Goal: Obtain resource: Obtain resource

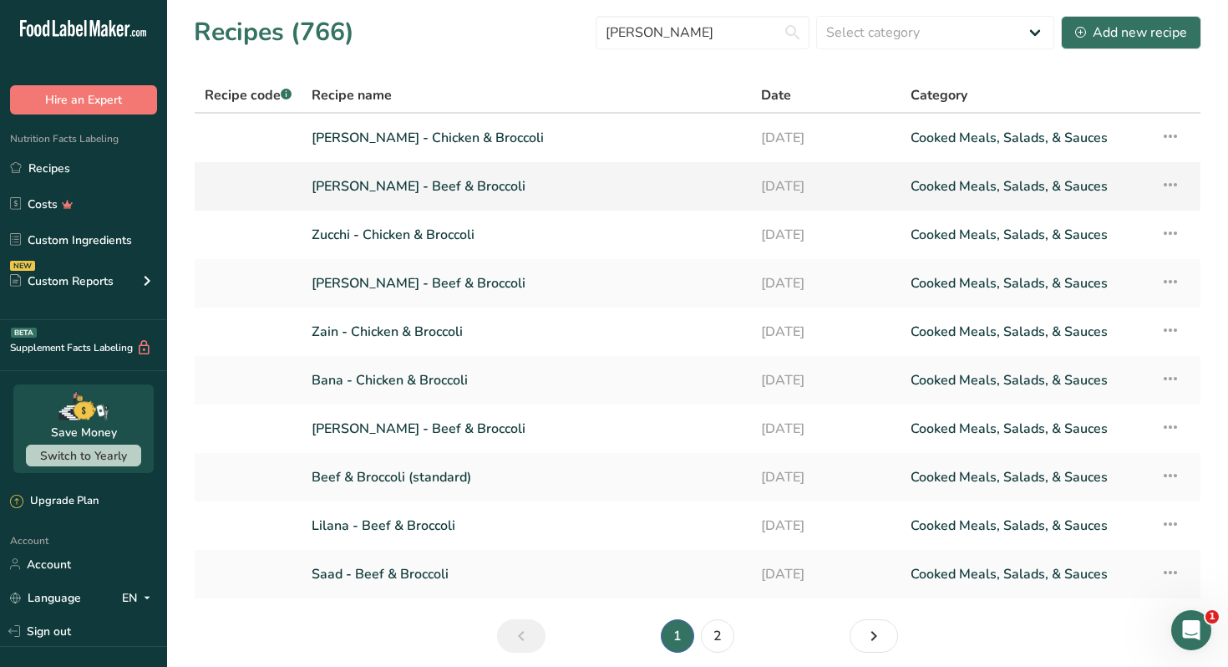
type input "brocco"
click at [466, 185] on link "Nour Awad - Beef & Broccoli" at bounding box center [526, 186] width 429 height 35
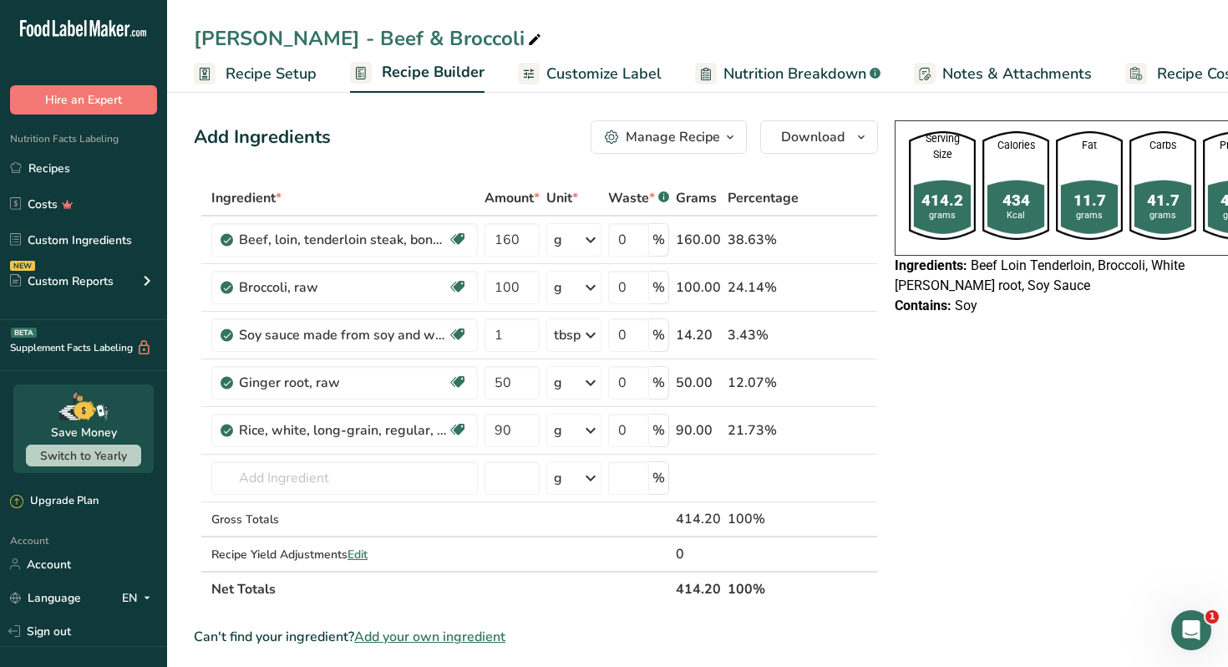
click at [730, 130] on icon "button" at bounding box center [729, 137] width 13 height 21
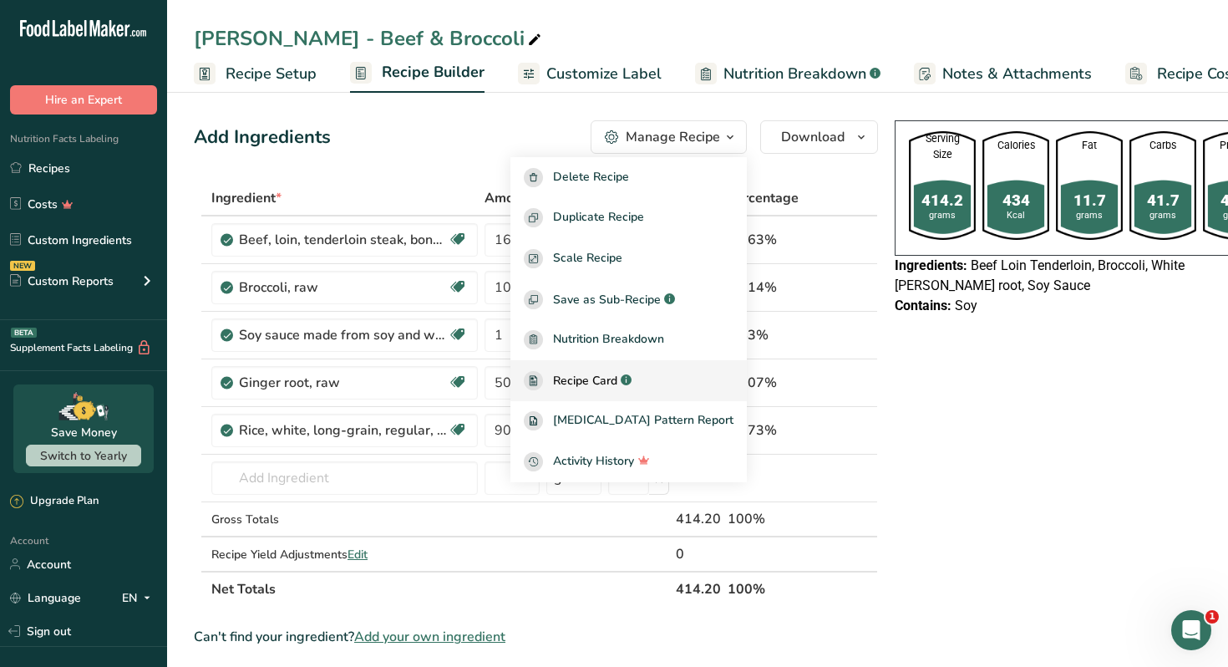
click at [697, 383] on div "Recipe Card .a-a{fill:#347362;}.b-a{fill:#fff;}" at bounding box center [629, 380] width 210 height 19
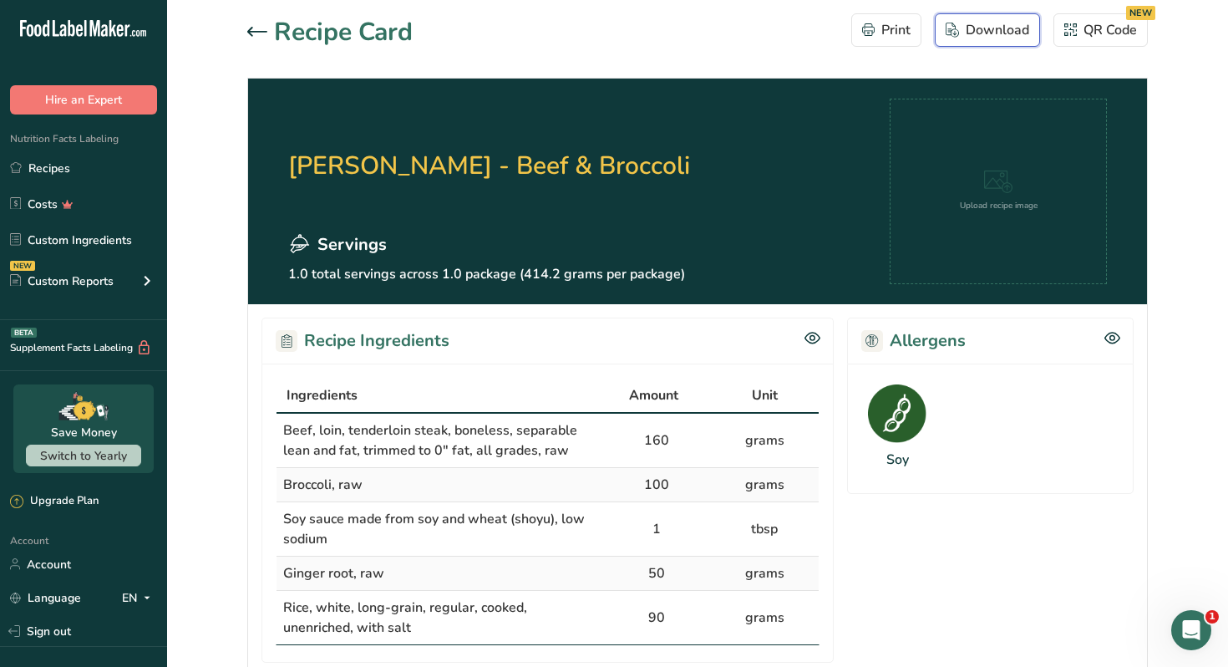
click at [987, 30] on div "Download" at bounding box center [988, 30] width 84 height 20
click at [263, 29] on icon at bounding box center [257, 32] width 20 height 10
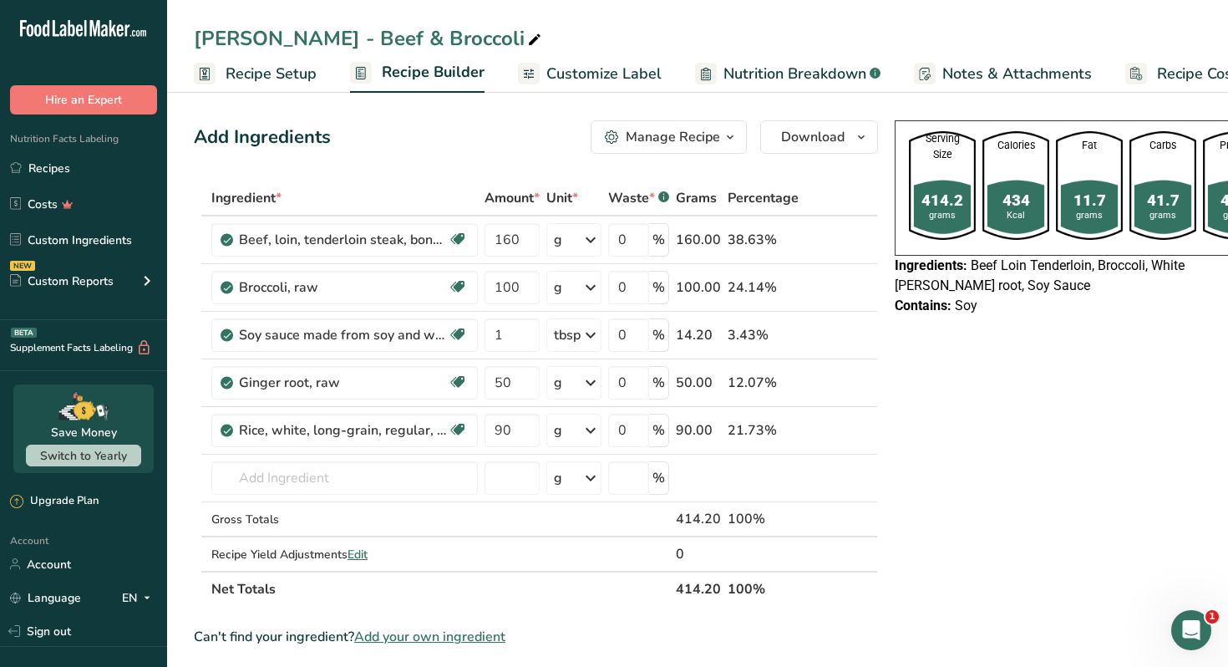
click at [632, 70] on span "Customize Label" at bounding box center [603, 74] width 115 height 23
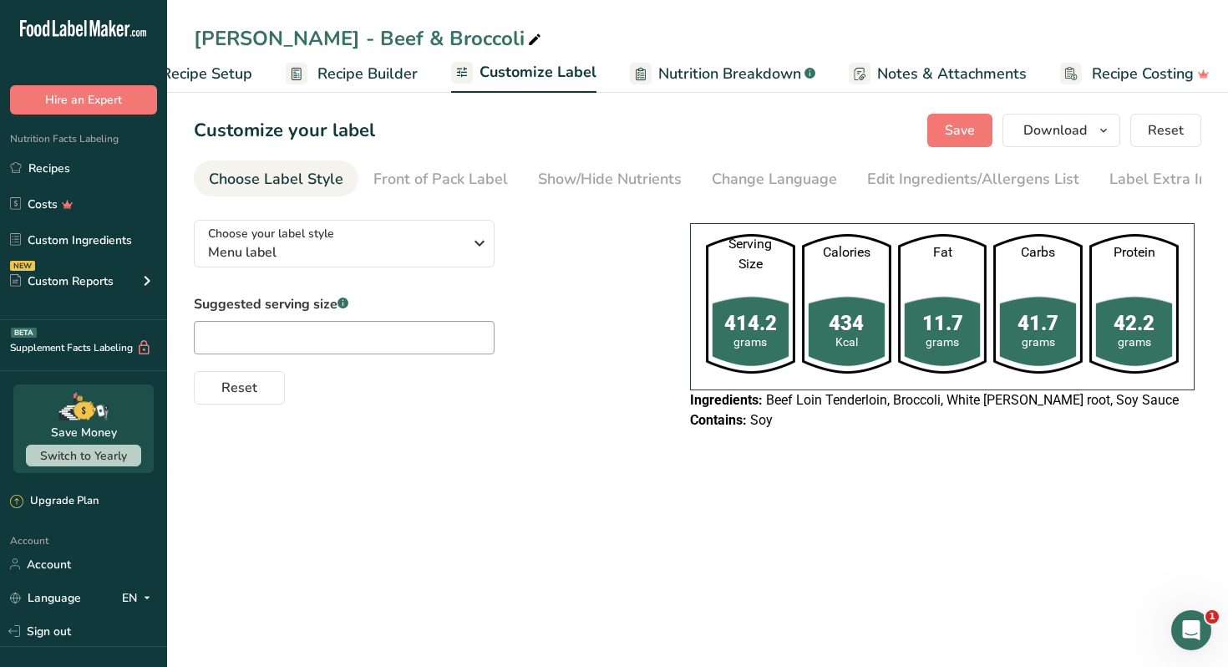
scroll to position [0, 73]
click at [1084, 129] on span "Download" at bounding box center [1054, 130] width 63 height 20
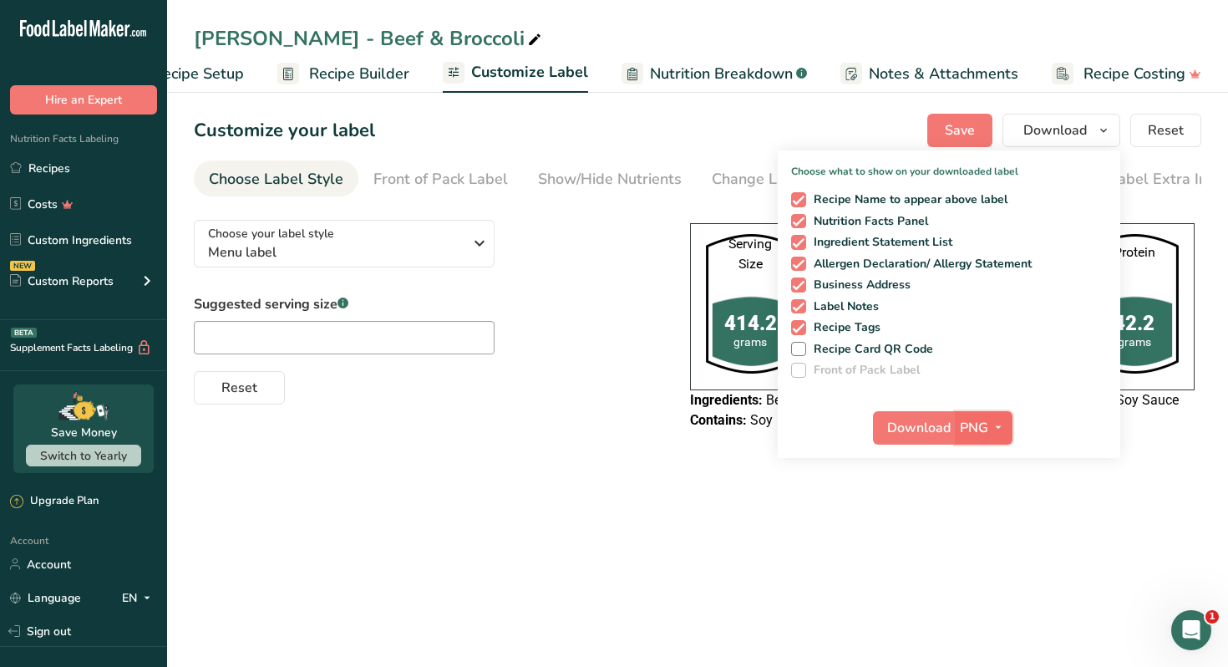
click at [1004, 420] on icon "button" at bounding box center [998, 427] width 13 height 21
click at [989, 547] on link "PDF" at bounding box center [985, 544] width 53 height 28
click at [909, 429] on span "Download" at bounding box center [919, 428] width 63 height 20
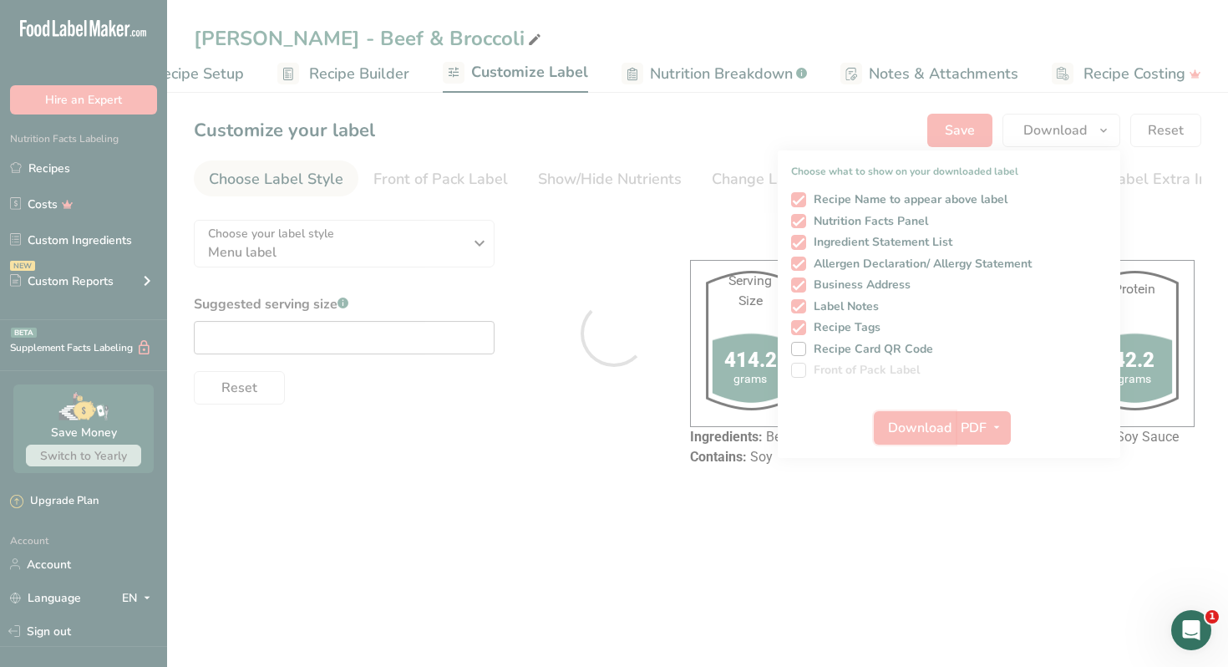
scroll to position [0, 0]
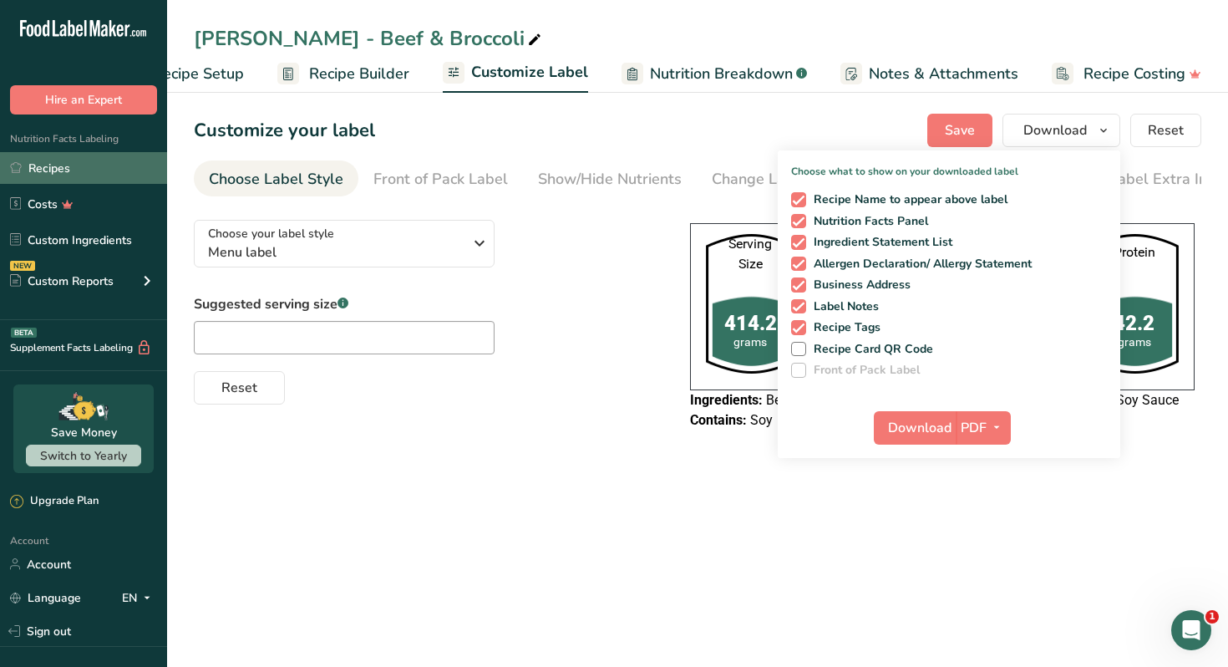
click at [94, 179] on link "Recipes" at bounding box center [83, 168] width 167 height 32
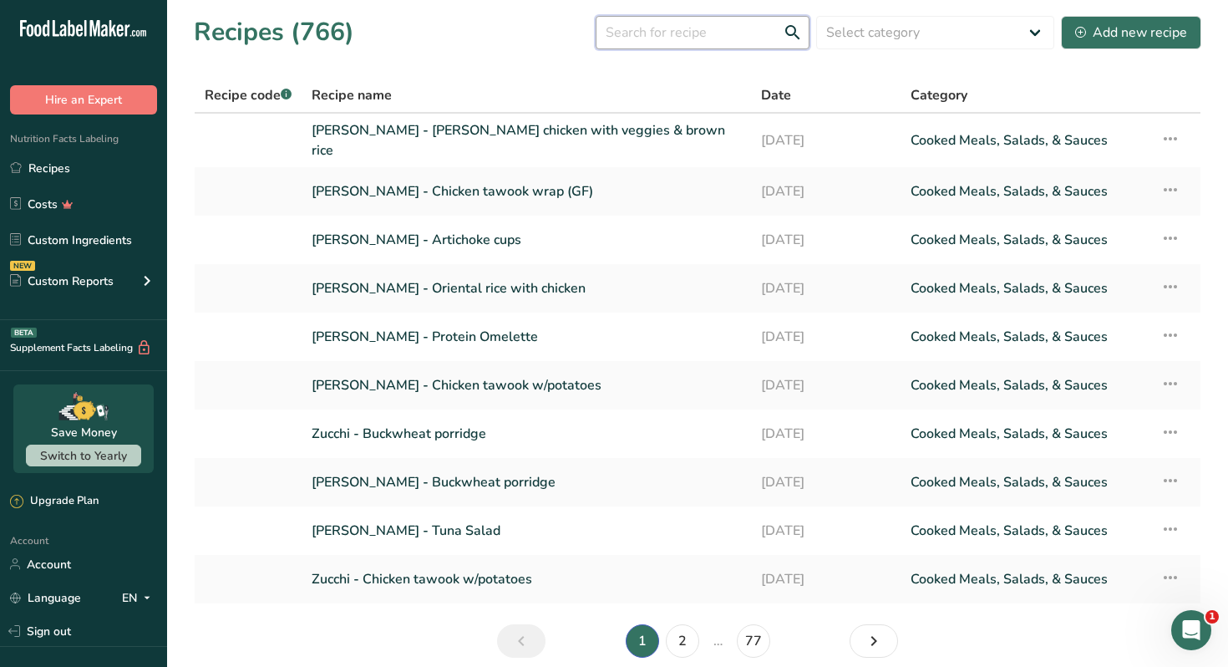
click at [677, 38] on input "text" at bounding box center [703, 32] width 214 height 33
type input "tawook"
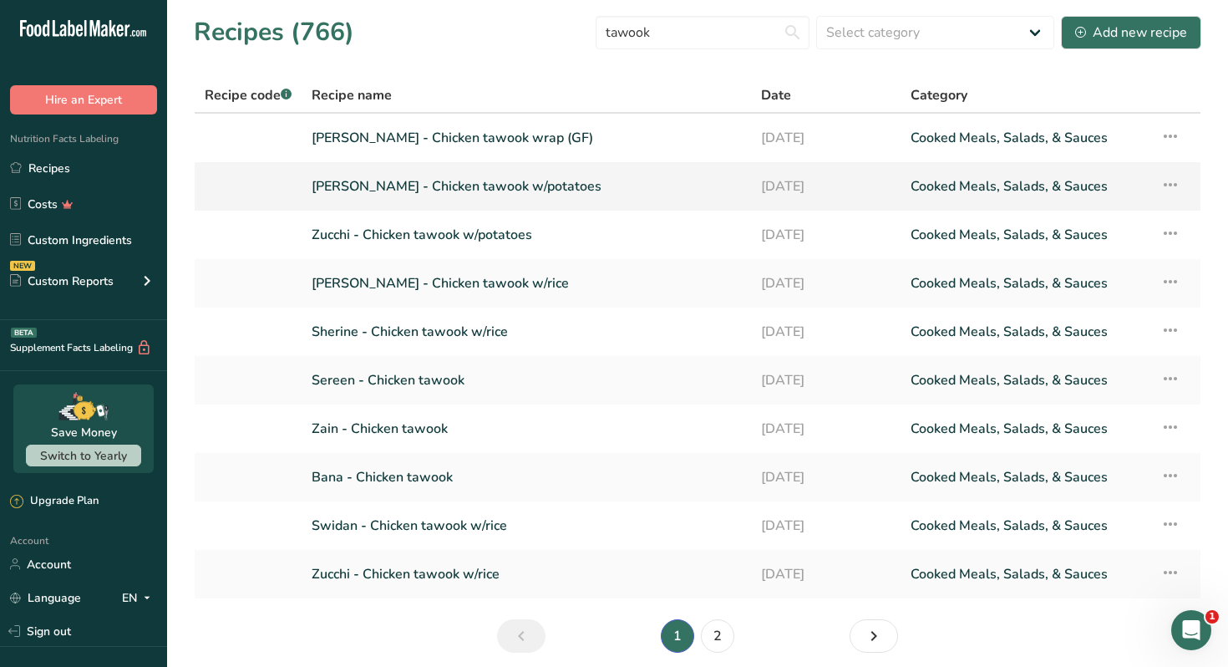
type input "tawook"
click at [540, 187] on link "[PERSON_NAME] - Chicken tawook w/potatoes" at bounding box center [526, 186] width 429 height 35
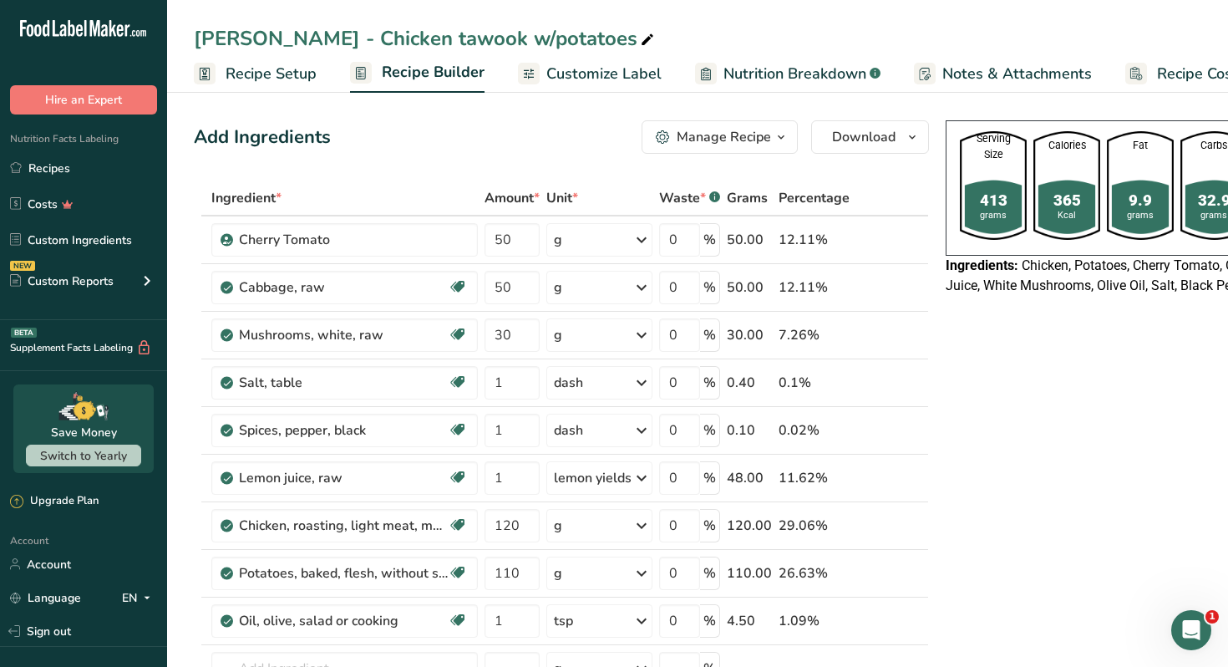
click at [774, 127] on icon "button" at bounding box center [780, 137] width 13 height 21
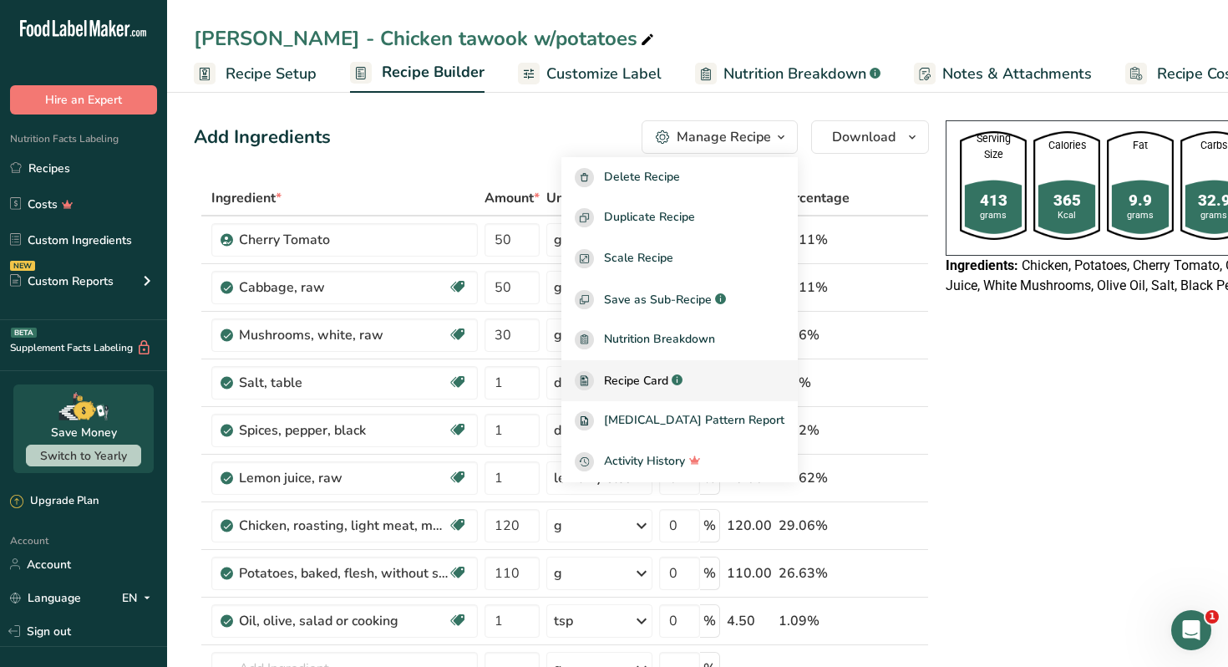
click at [668, 377] on span "Recipe Card" at bounding box center [636, 381] width 64 height 18
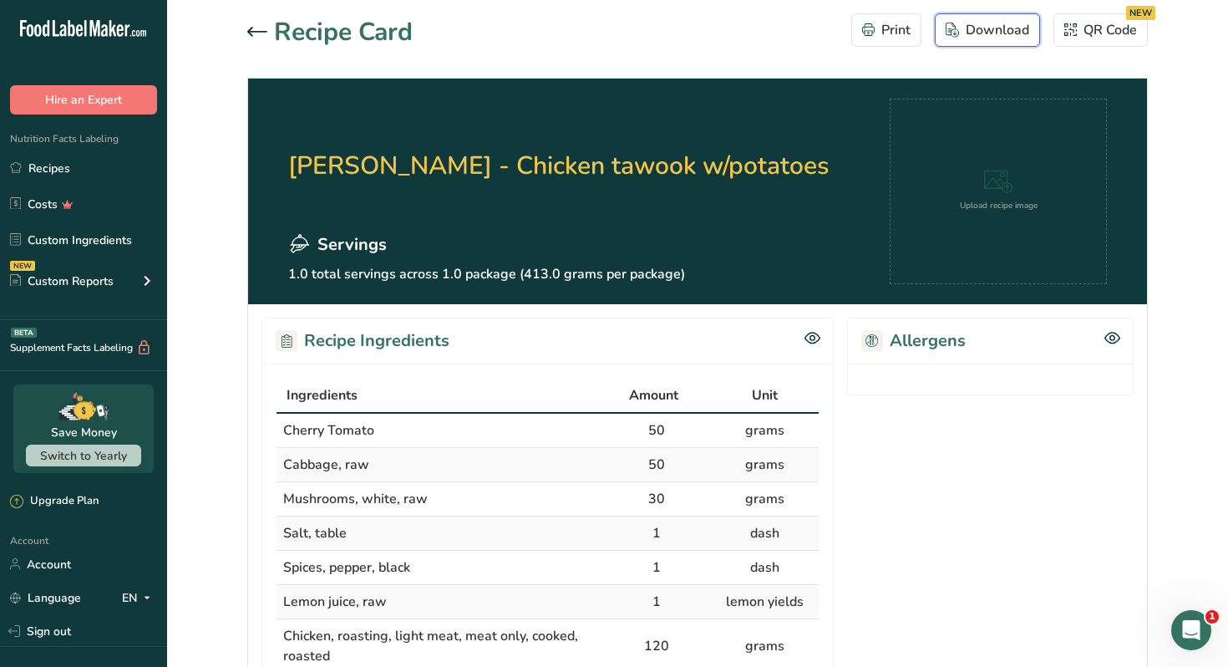
click at [974, 28] on div "Download" at bounding box center [988, 30] width 84 height 20
click at [257, 27] on icon at bounding box center [257, 32] width 20 height 10
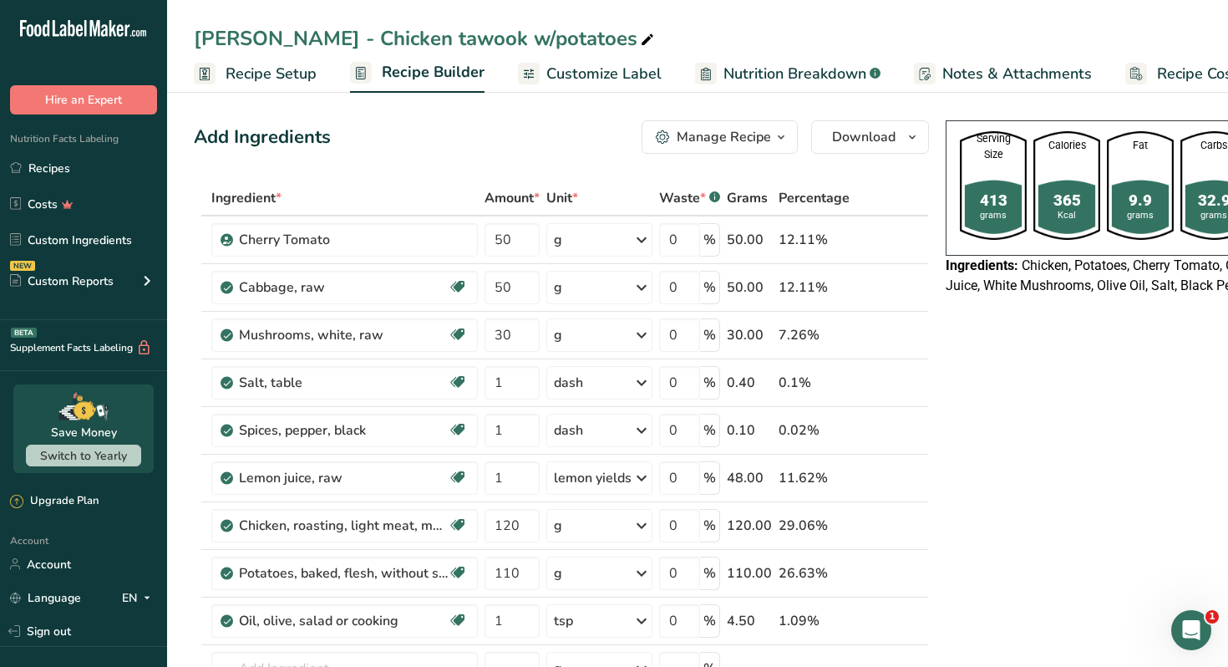
click at [621, 70] on span "Customize Label" at bounding box center [603, 74] width 115 height 23
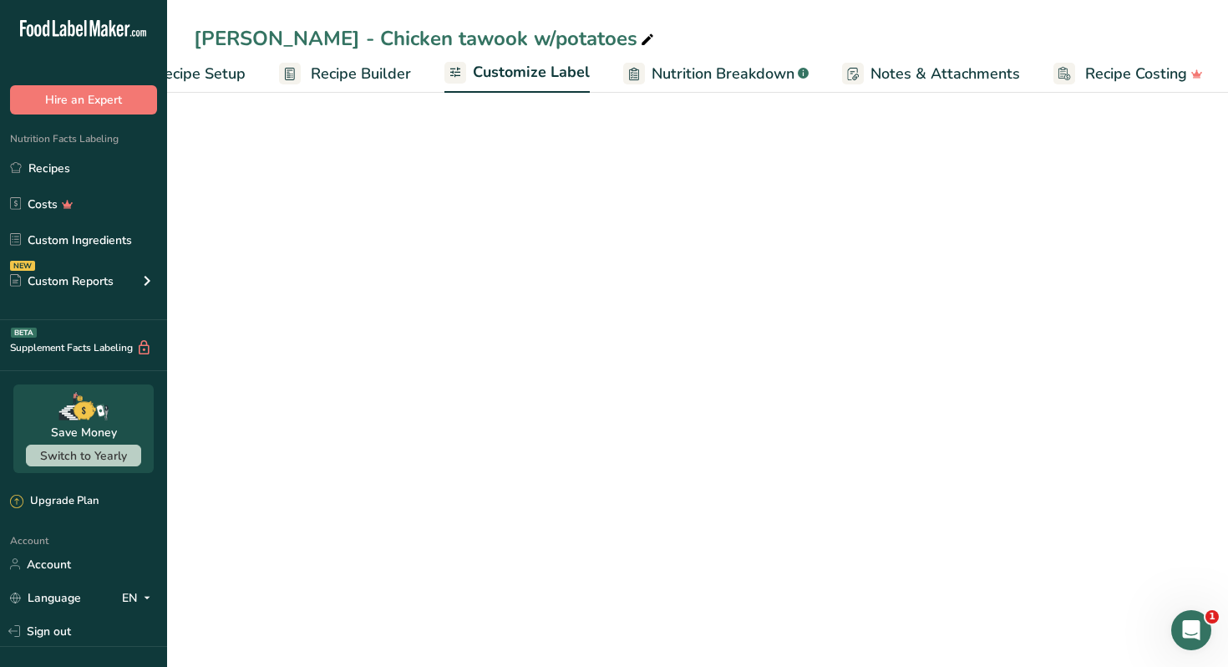
scroll to position [0, 73]
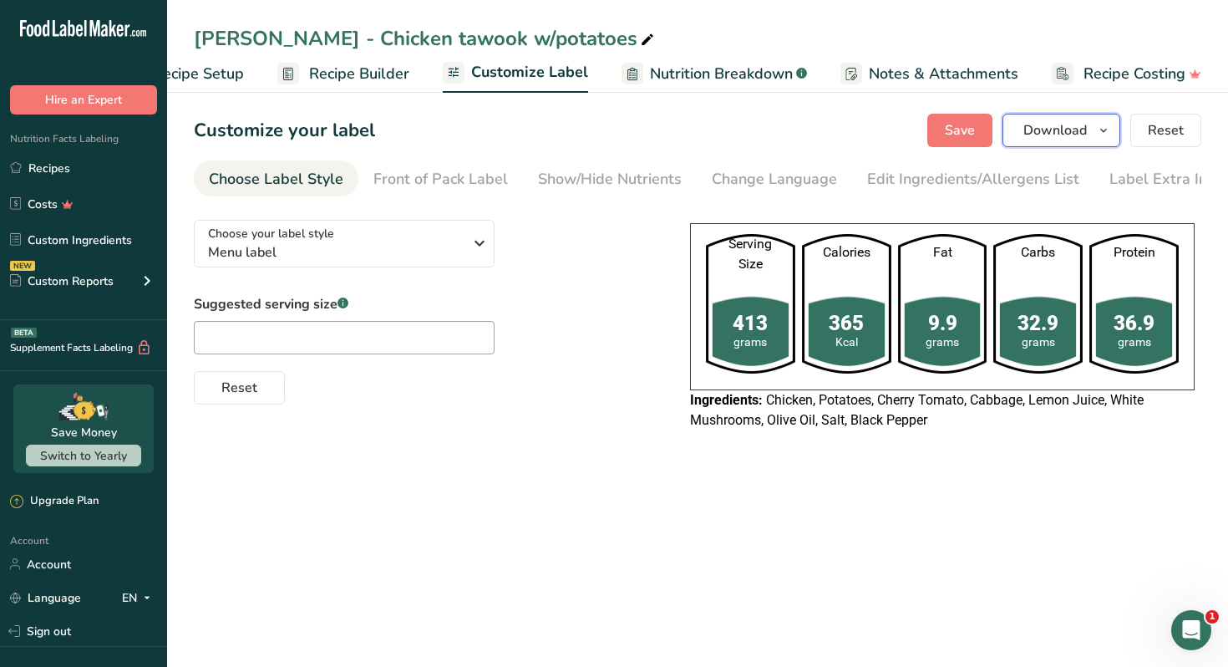
click at [1105, 143] on button "Download" at bounding box center [1061, 130] width 118 height 33
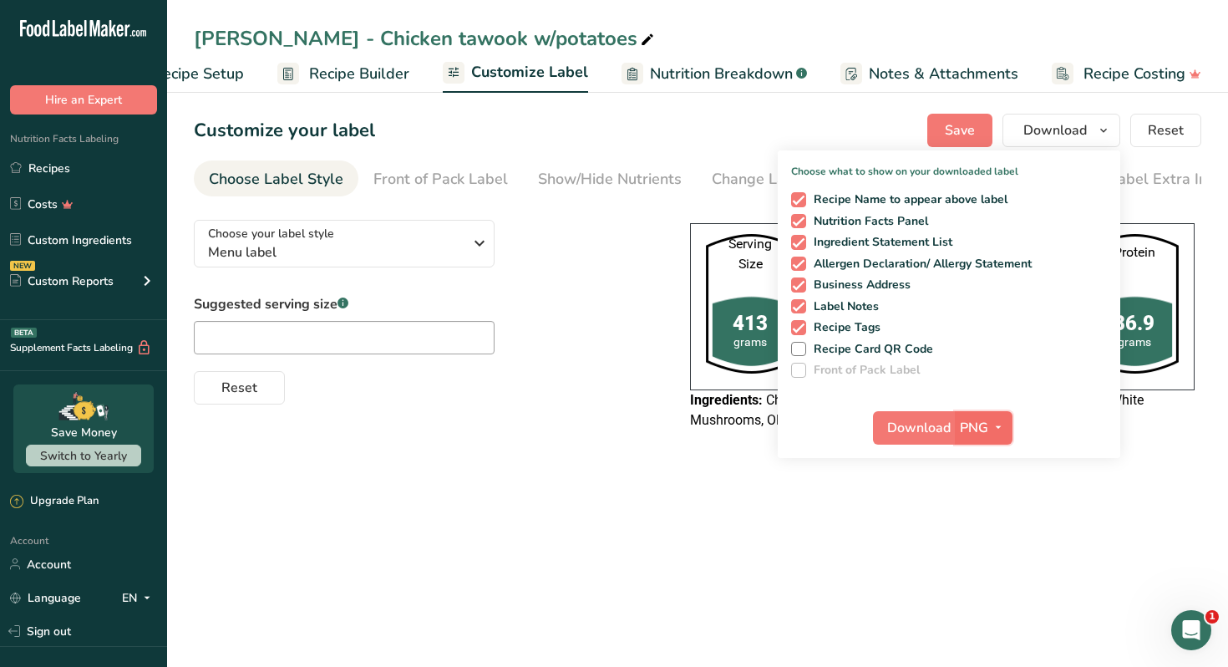
click at [997, 419] on icon "button" at bounding box center [998, 427] width 13 height 21
click at [990, 534] on link "PDF" at bounding box center [985, 544] width 53 height 28
click at [916, 434] on span "Download" at bounding box center [919, 428] width 63 height 20
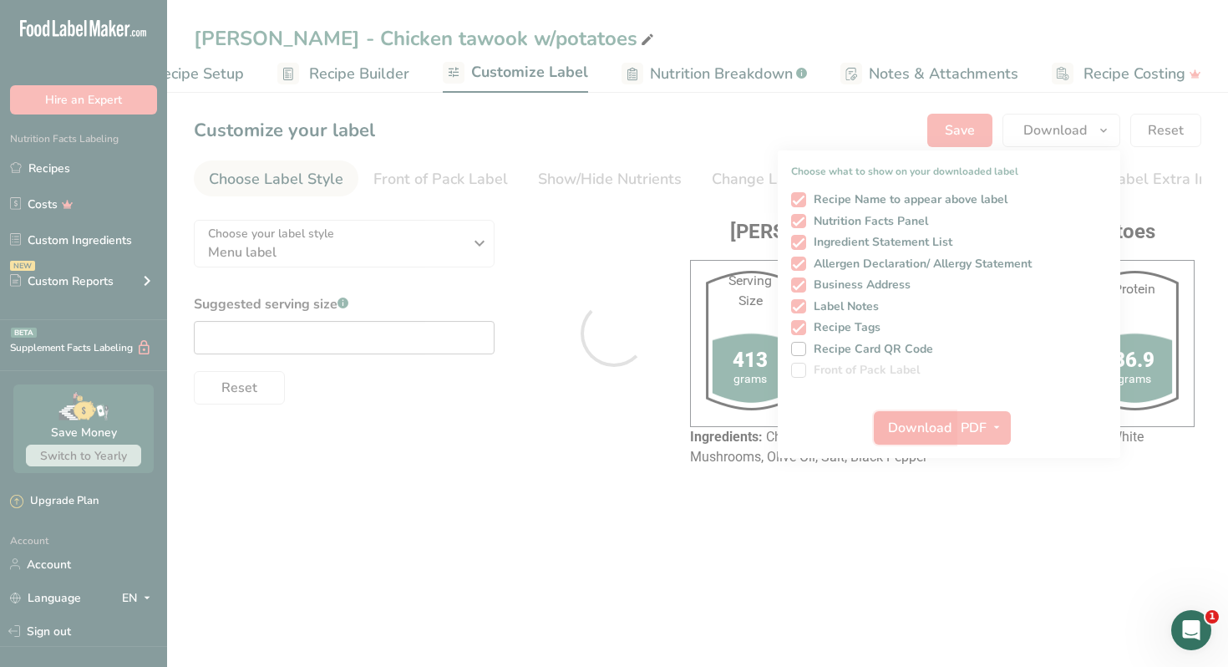
scroll to position [0, 0]
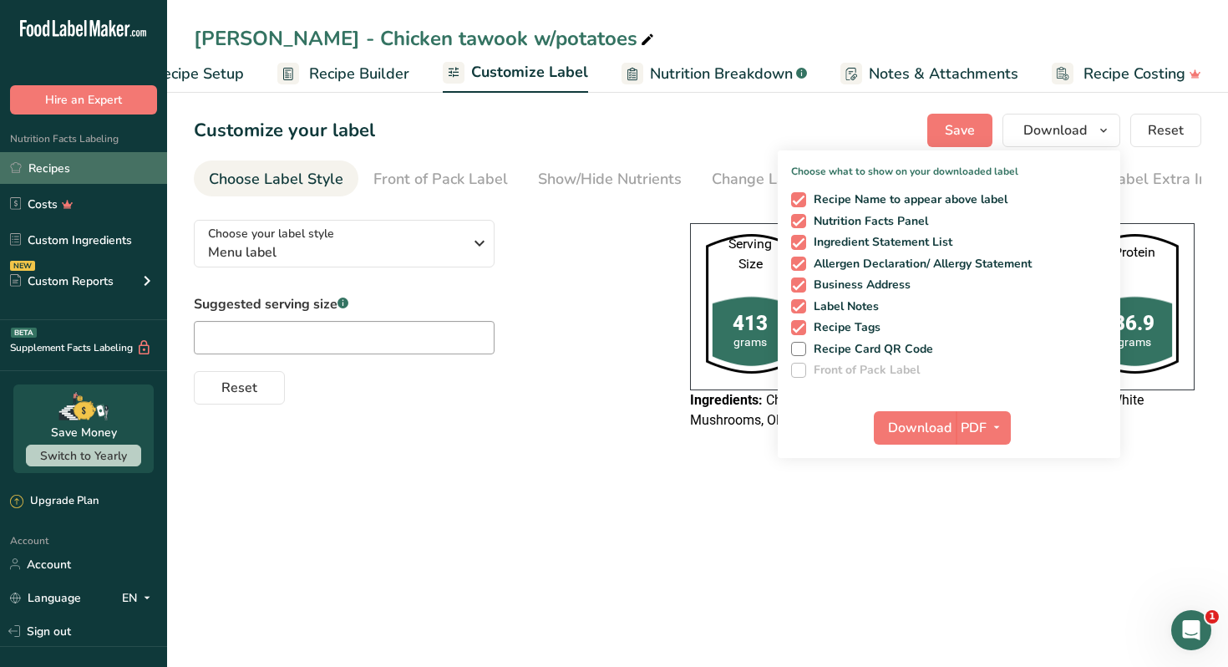
click at [94, 172] on link "Recipes" at bounding box center [83, 168] width 167 height 32
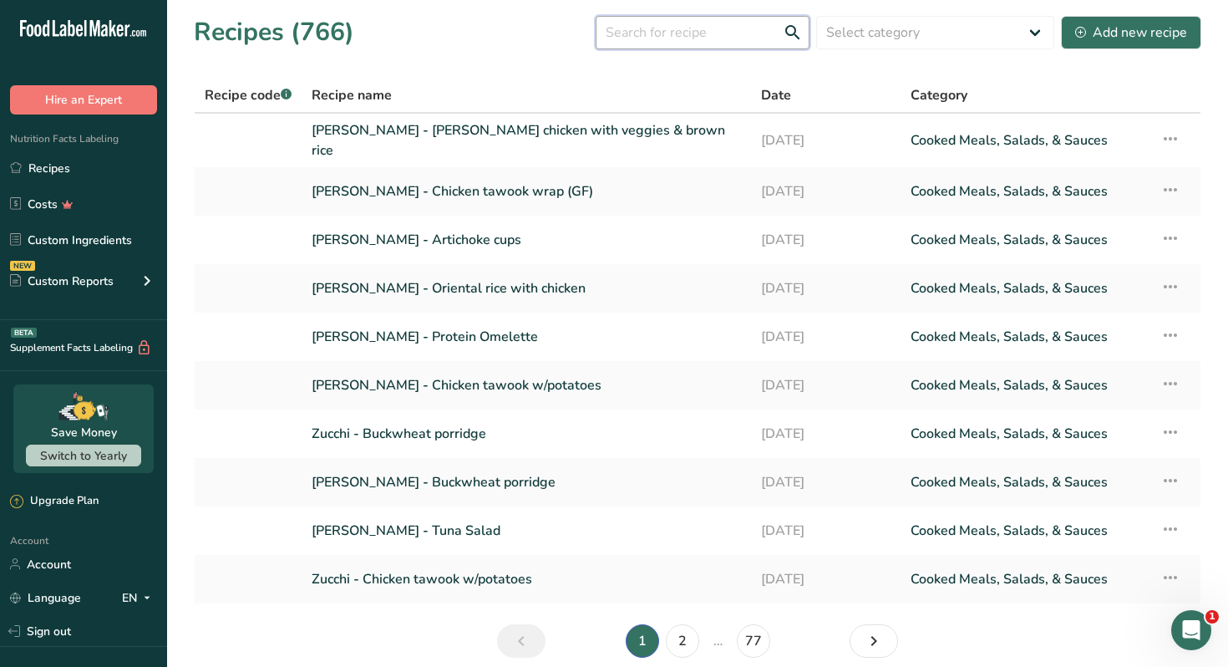
click at [698, 29] on input "text" at bounding box center [703, 32] width 214 height 33
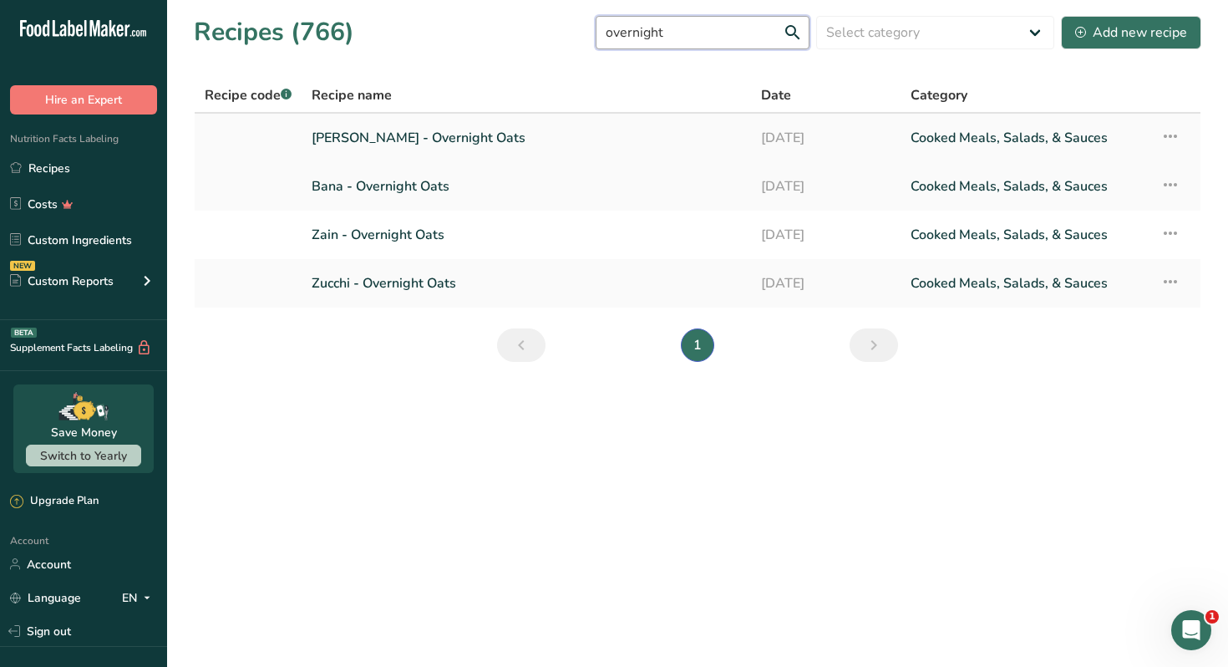
type input "overnight"
click at [450, 130] on link "Nour Awad - Overnight Oats" at bounding box center [526, 137] width 429 height 35
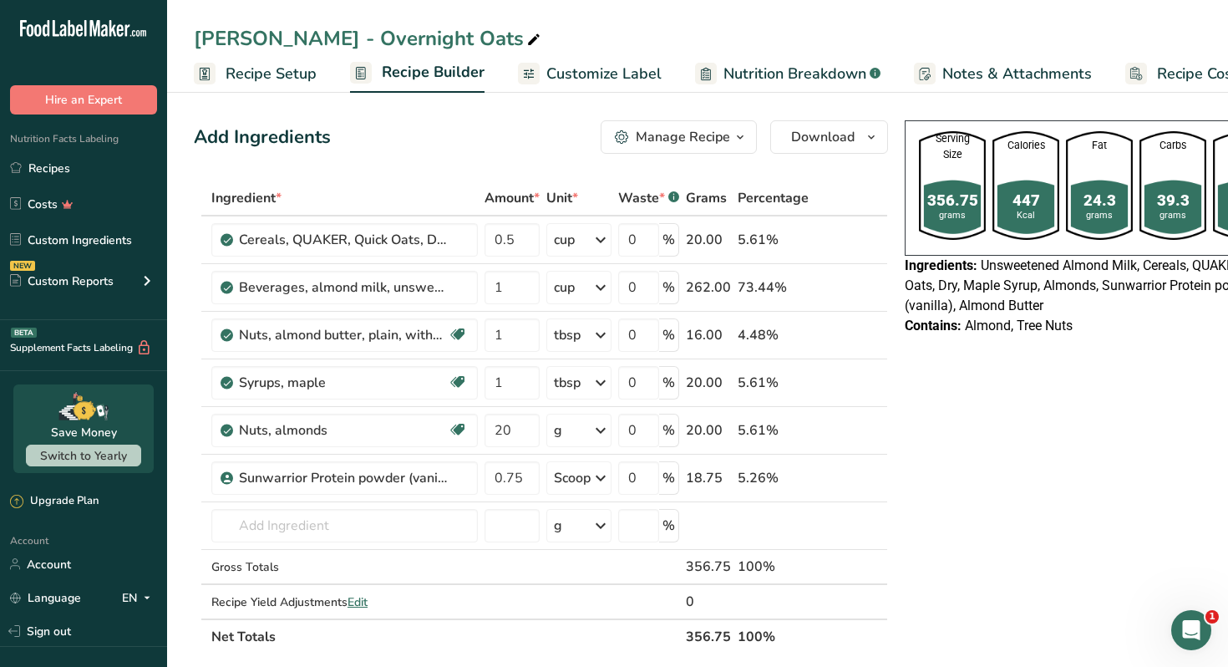
click at [710, 133] on div "Manage Recipe" at bounding box center [683, 137] width 94 height 20
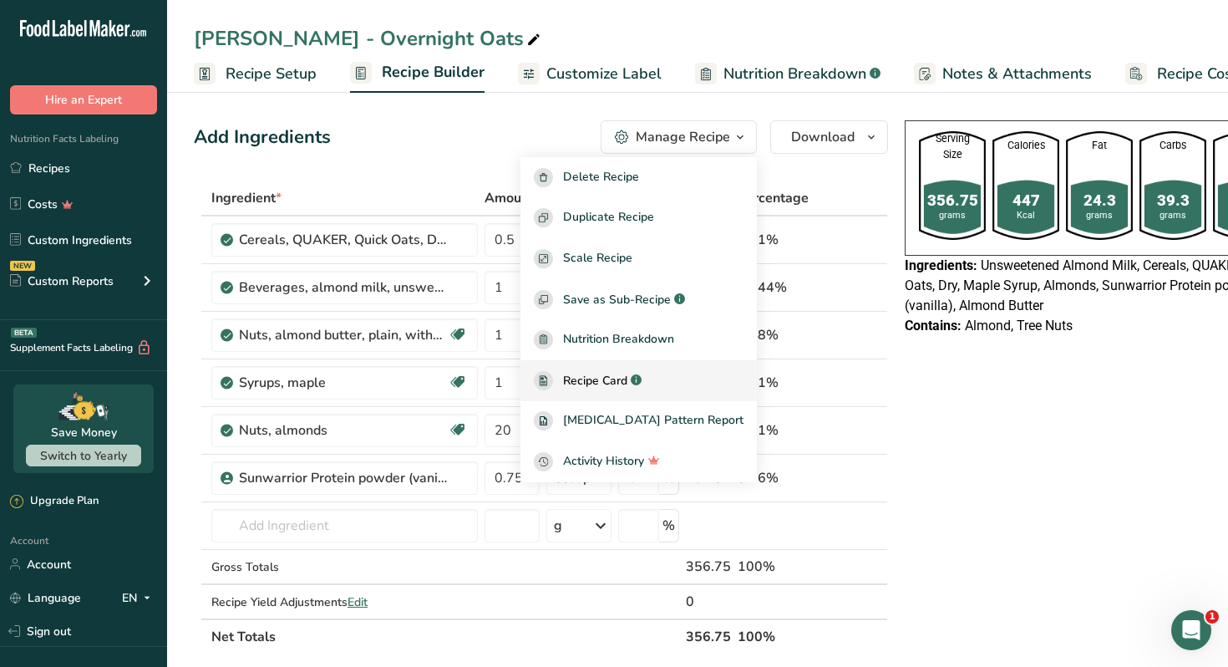
click at [621, 385] on span "Recipe Card" at bounding box center [595, 381] width 64 height 18
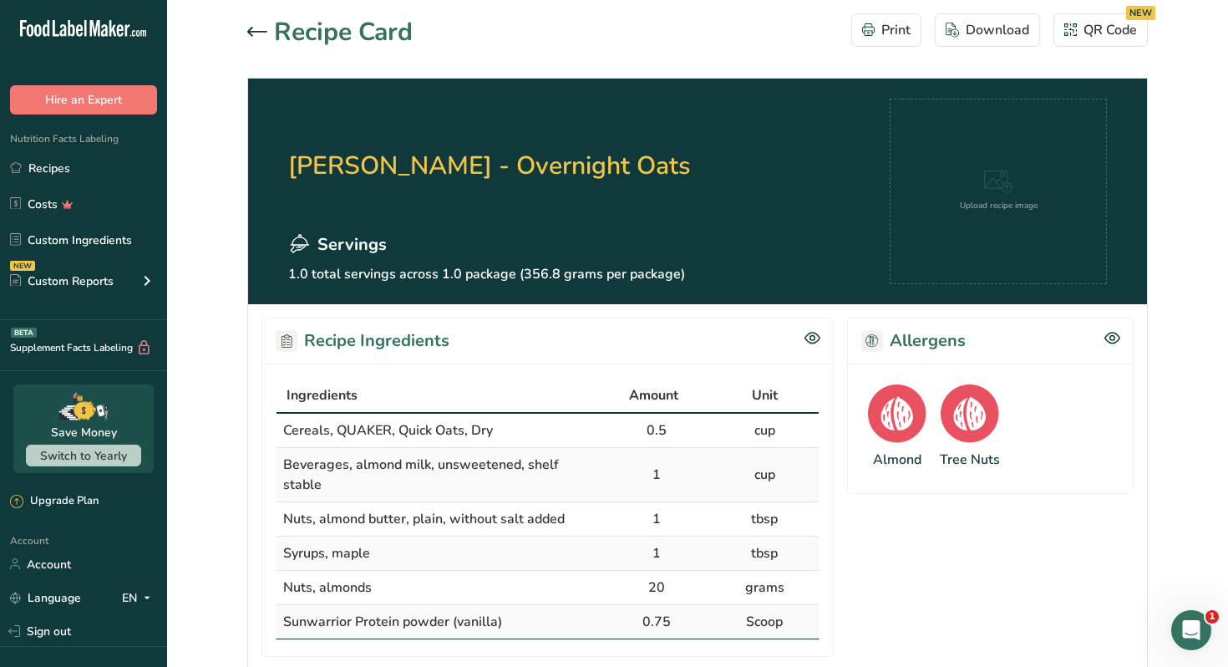
click at [261, 37] on div at bounding box center [260, 33] width 27 height 20
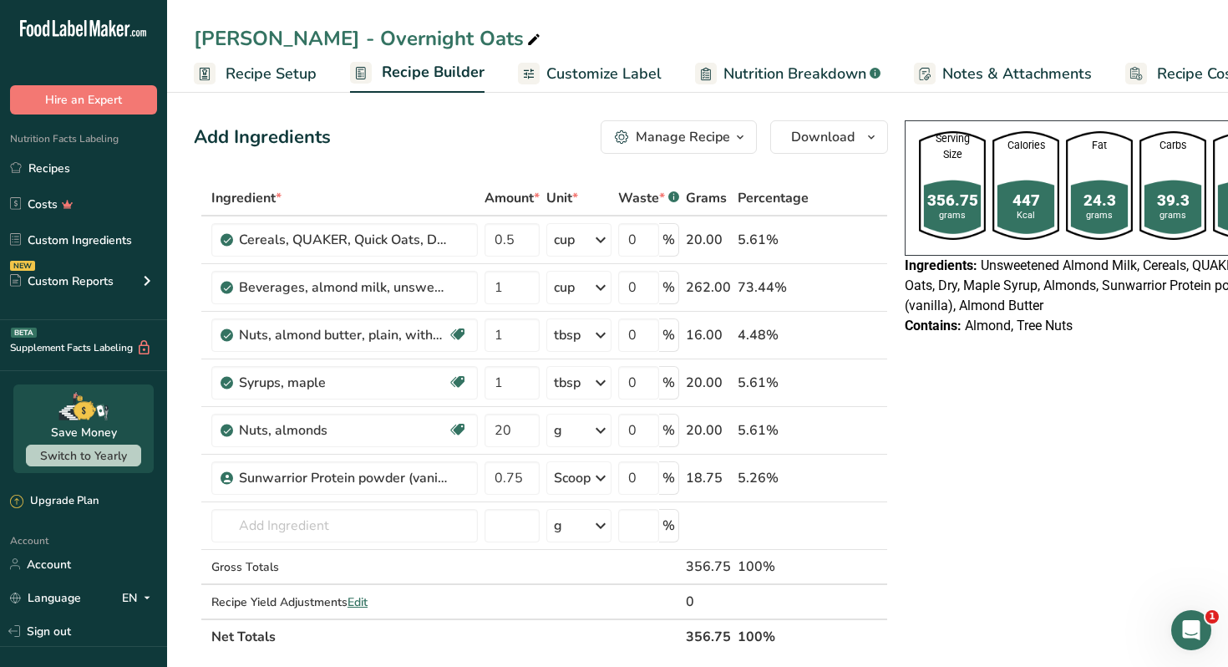
click at [572, 79] on span "Customize Label" at bounding box center [603, 74] width 115 height 23
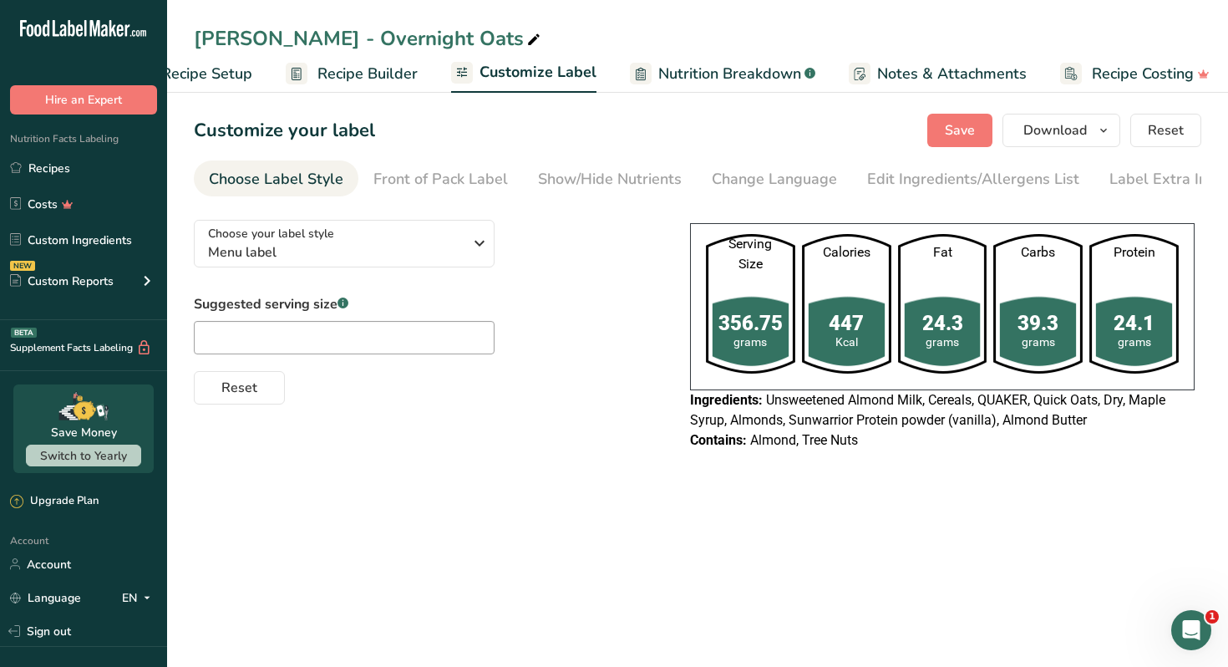
scroll to position [0, 73]
click at [1085, 133] on span "Download" at bounding box center [1054, 130] width 63 height 20
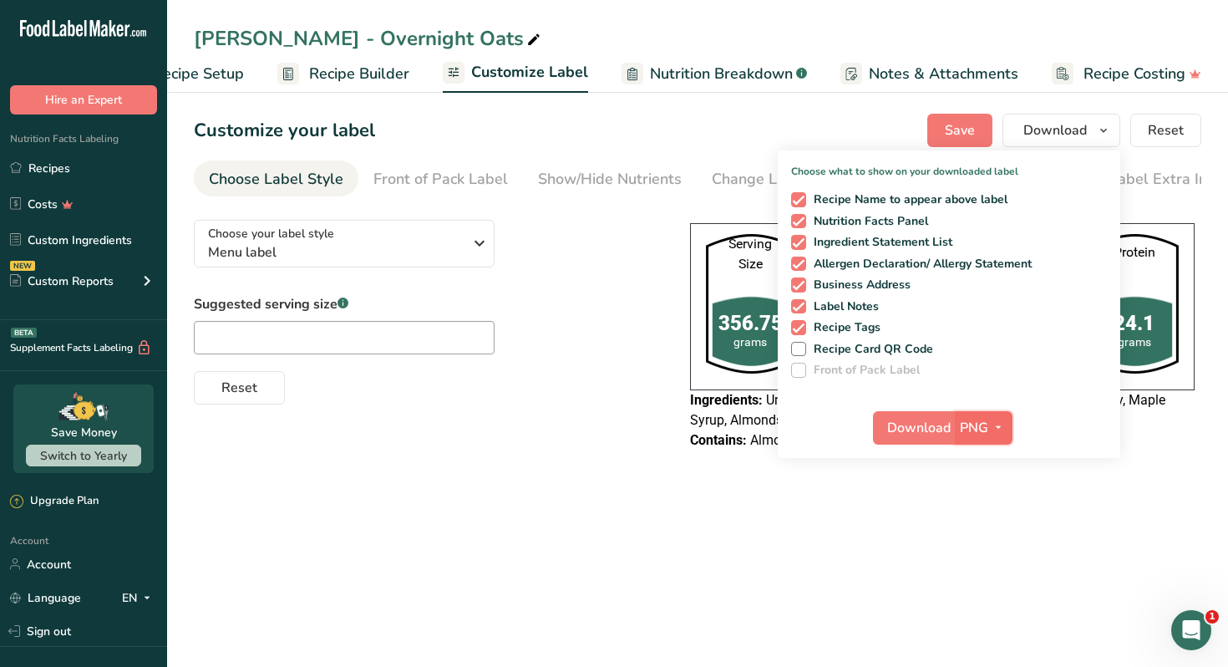
click at [998, 418] on icon "button" at bounding box center [998, 427] width 13 height 21
click at [997, 538] on link "PDF" at bounding box center [985, 544] width 53 height 28
click at [917, 437] on button "Download" at bounding box center [915, 427] width 82 height 33
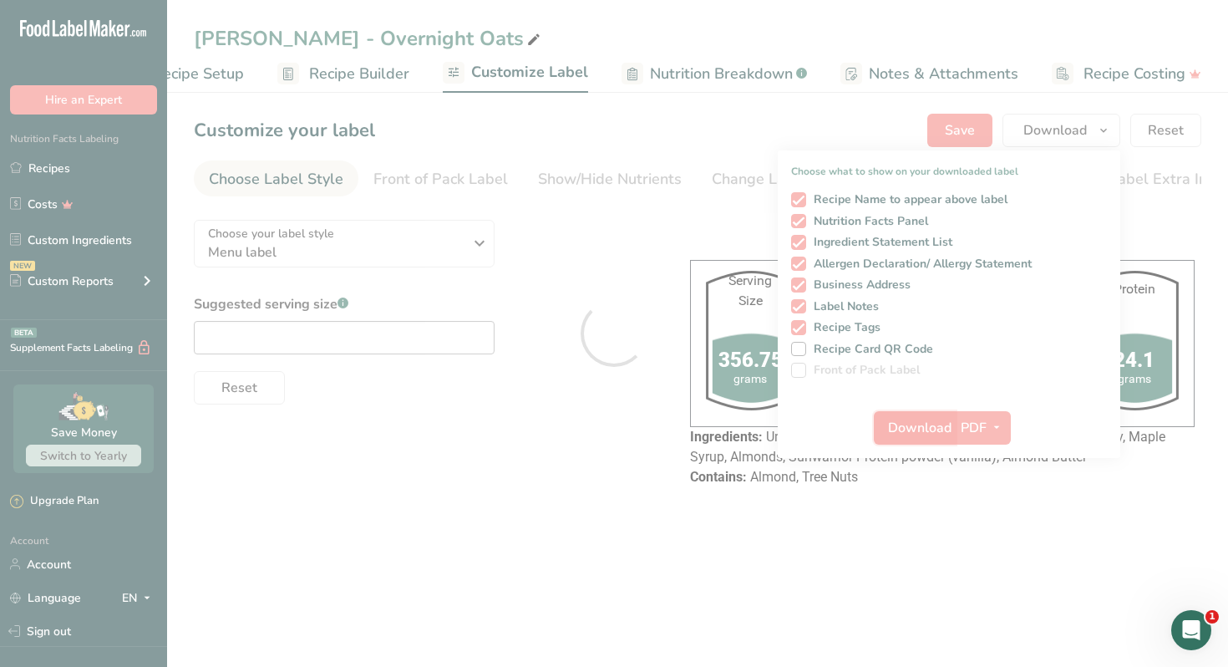
scroll to position [0, 0]
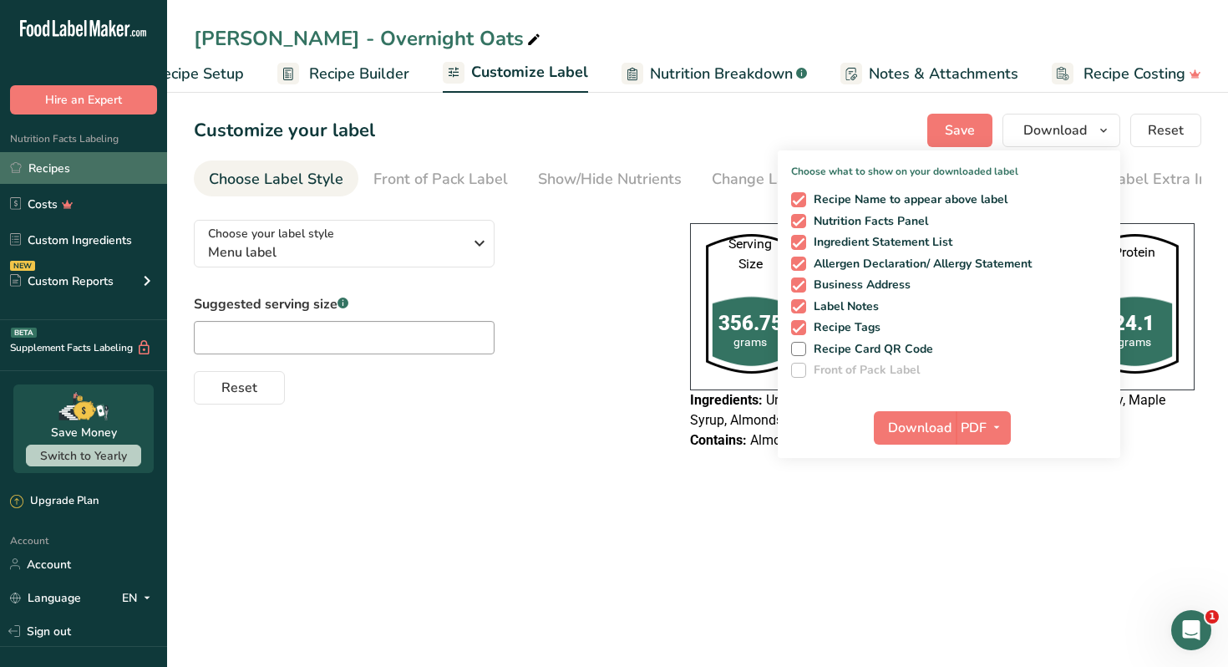
click at [80, 166] on link "Recipes" at bounding box center [83, 168] width 167 height 32
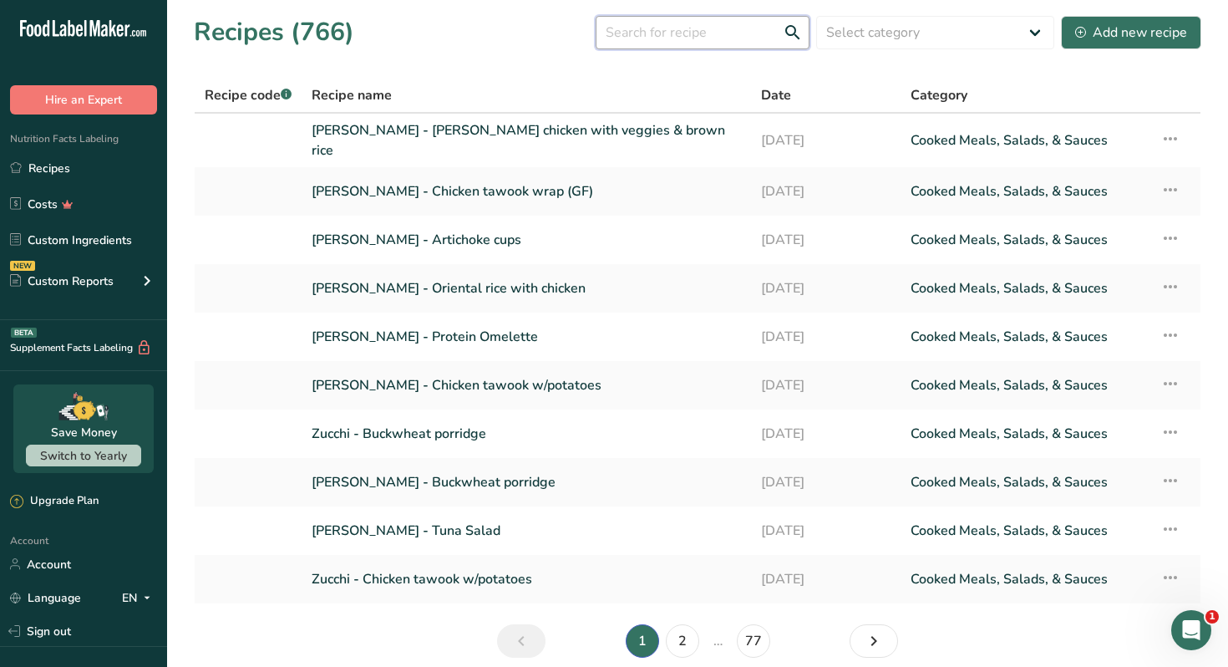
click at [644, 38] on input "text" at bounding box center [703, 32] width 214 height 33
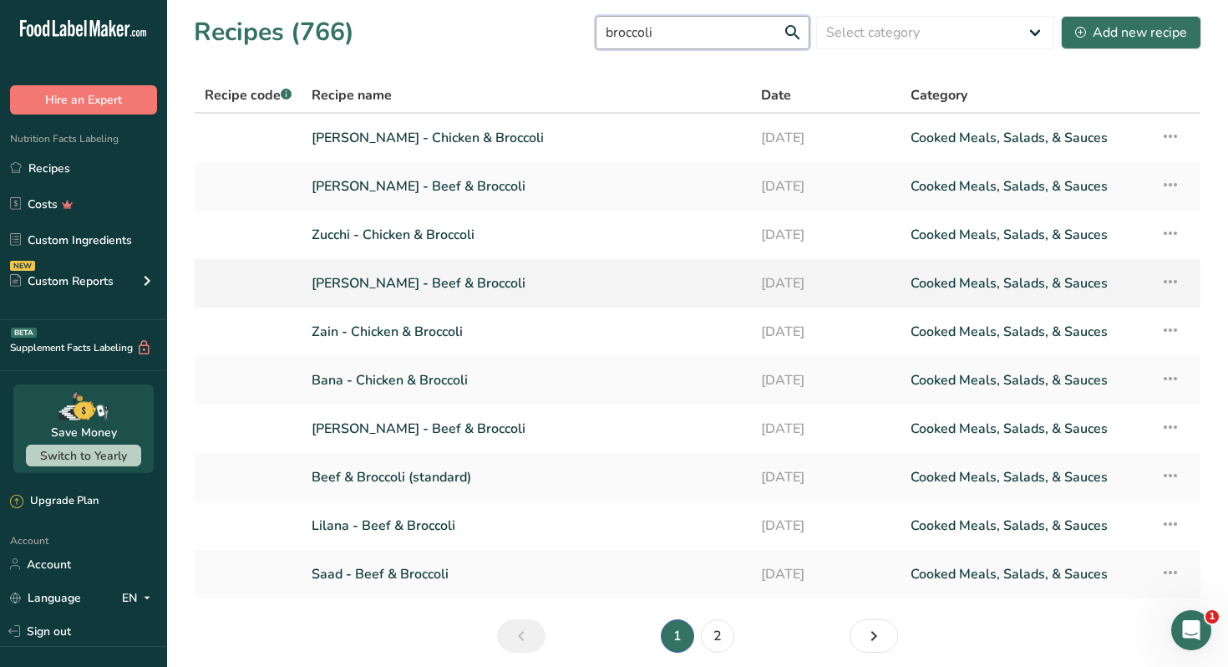
type input "broccoli"
click at [472, 279] on link "Ramy Taha - Beef & Broccoli" at bounding box center [526, 283] width 429 height 35
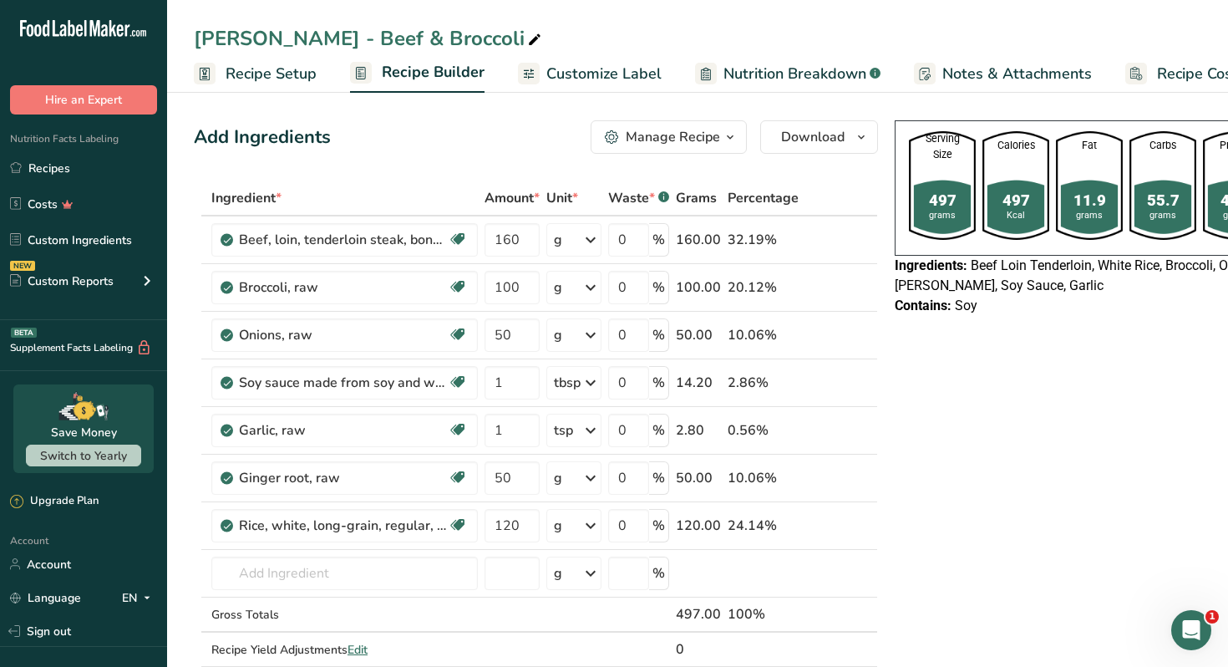
click at [720, 135] on span "button" at bounding box center [730, 137] width 20 height 20
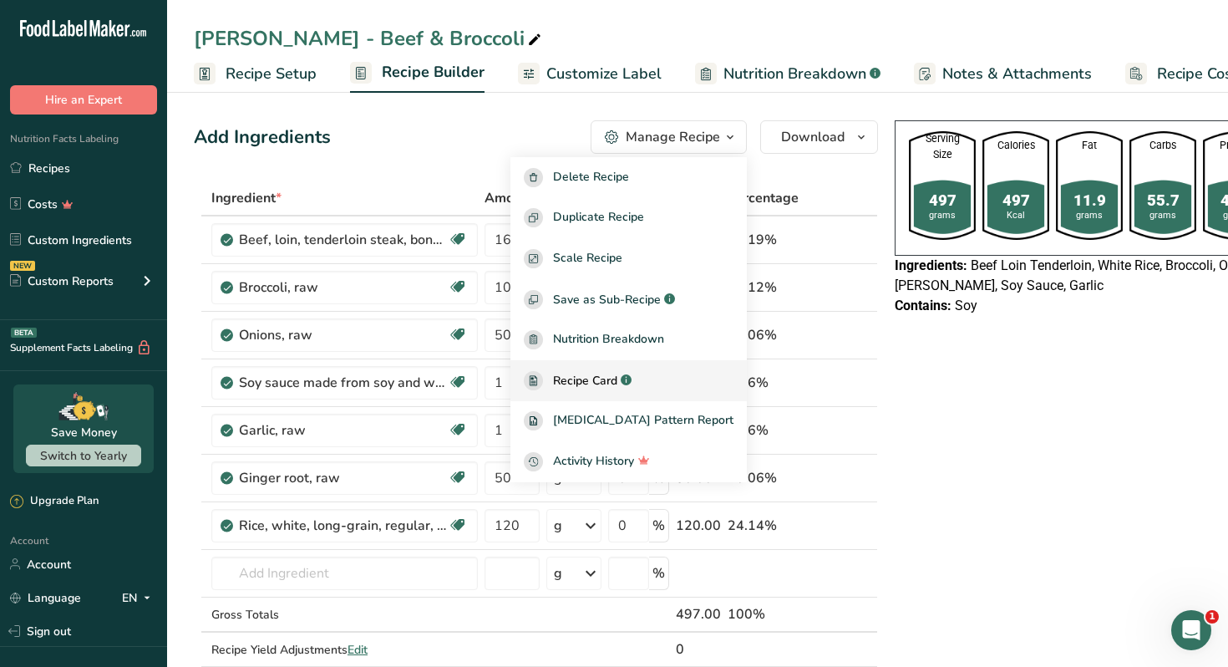
click at [625, 368] on link "Recipe Card .a-a{fill:#347362;}.b-a{fill:#fff;}" at bounding box center [628, 380] width 236 height 41
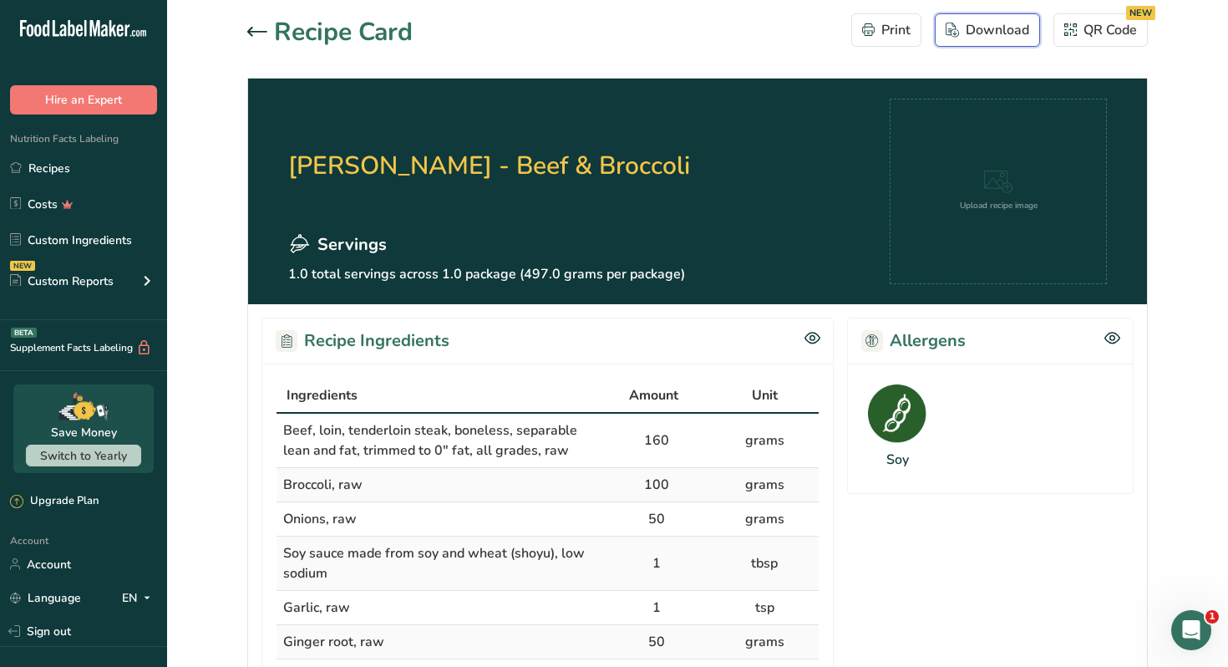
click at [981, 43] on button "Download" at bounding box center [987, 29] width 105 height 33
click at [100, 167] on link "Recipes" at bounding box center [83, 168] width 167 height 32
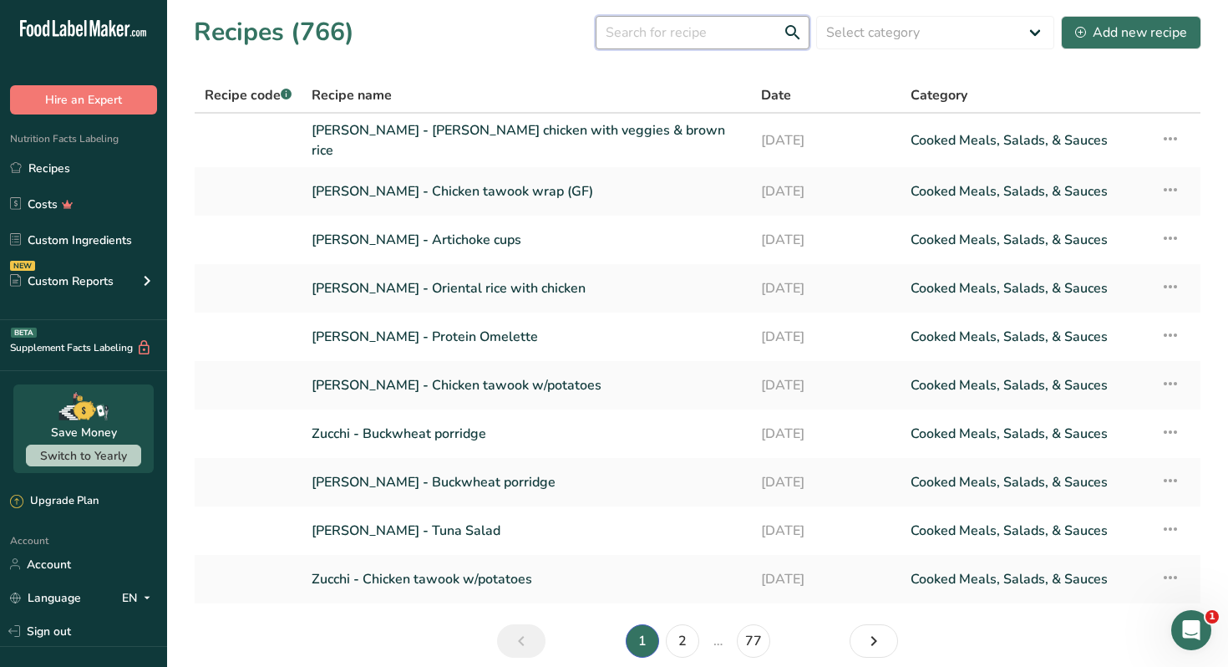
click at [703, 31] on input "text" at bounding box center [703, 32] width 214 height 33
type input "tawook"
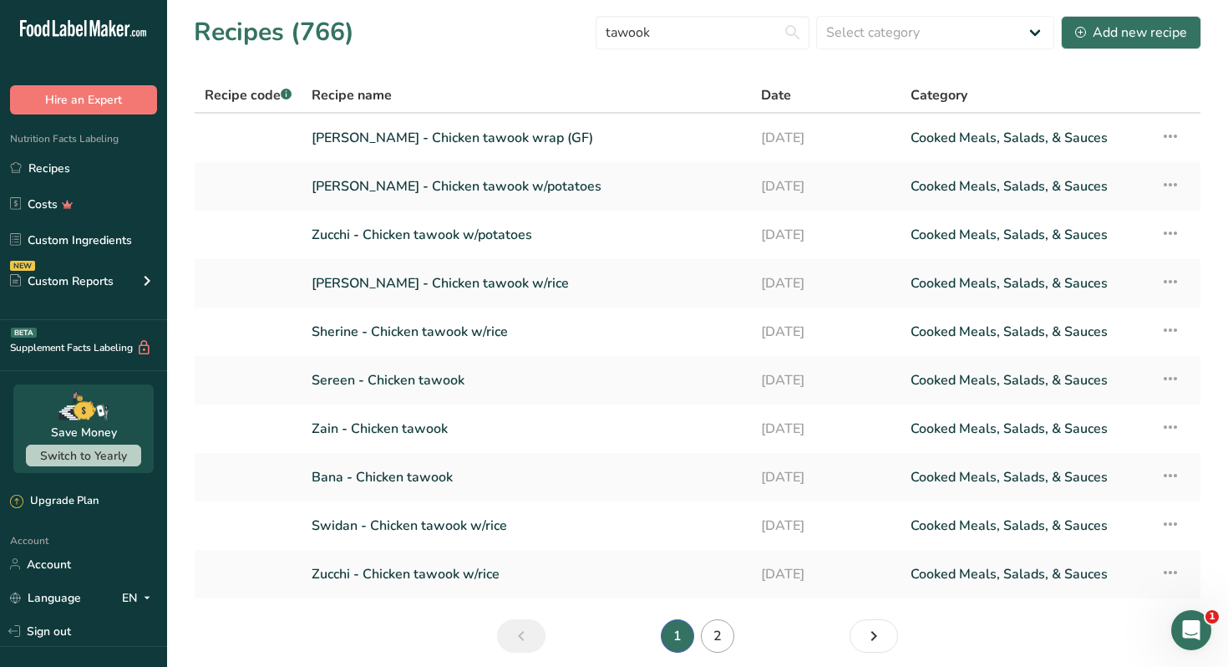
type input "tawook"
click at [728, 635] on link "2" at bounding box center [717, 635] width 33 height 33
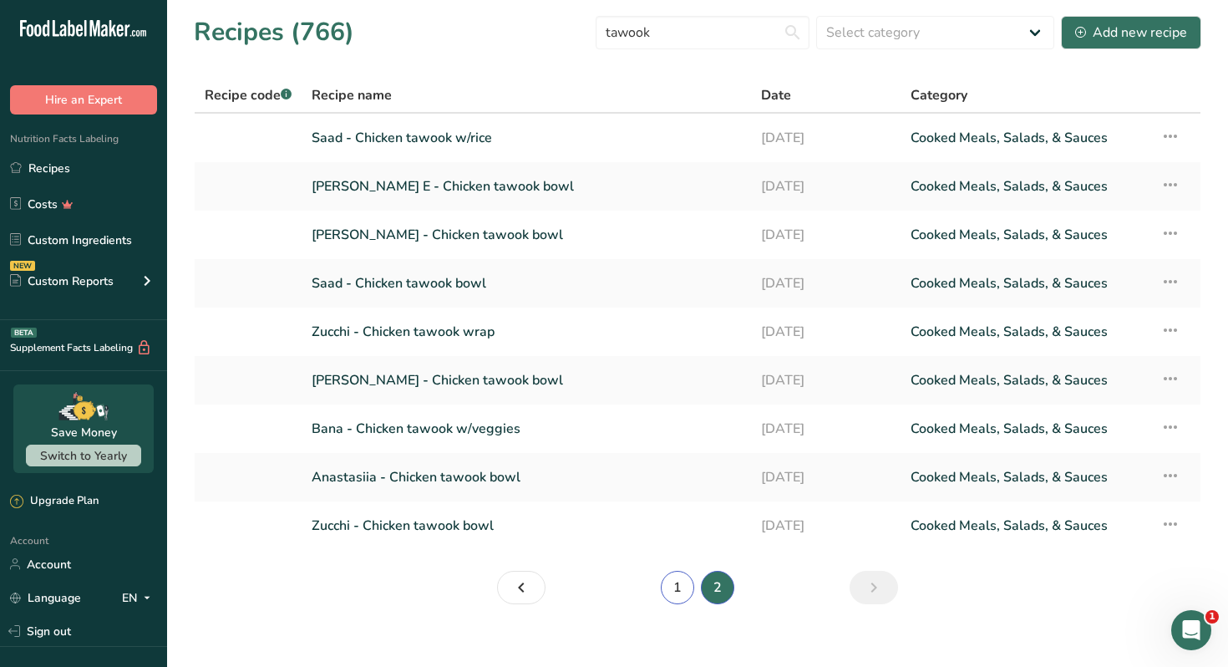
click at [680, 591] on link "1" at bounding box center [677, 587] width 33 height 33
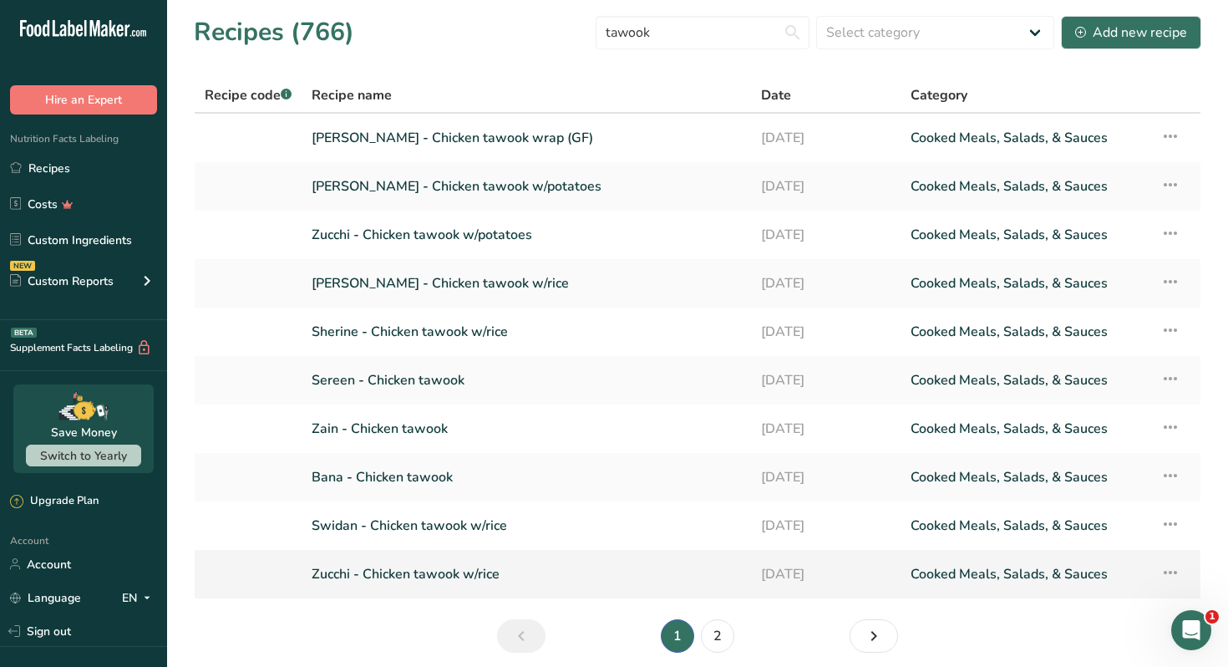
click at [452, 570] on link "Zucchi - Chicken tawook w/rice" at bounding box center [526, 573] width 429 height 35
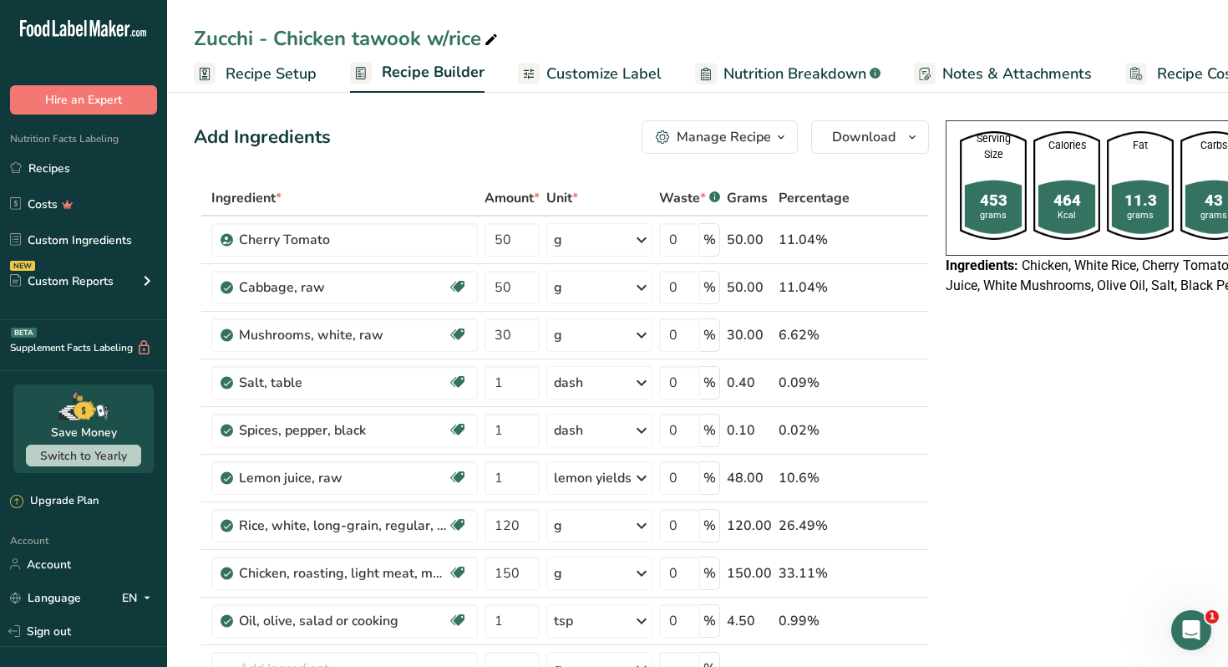
click at [779, 136] on icon "button" at bounding box center [780, 137] width 13 height 21
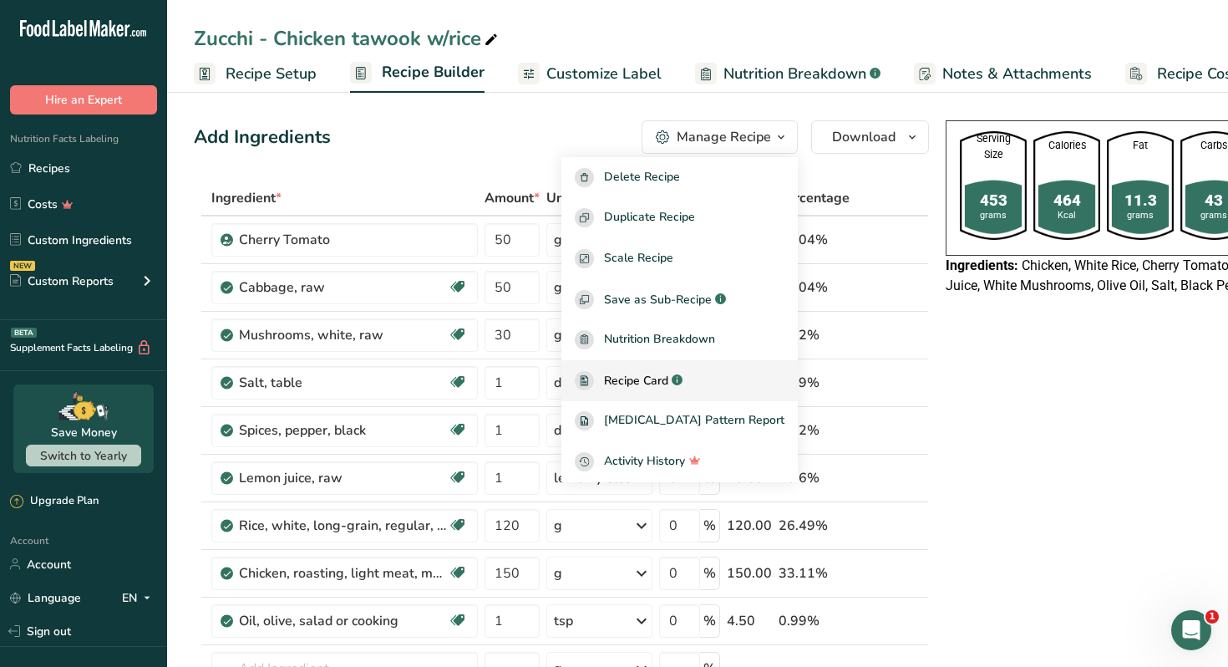
click at [662, 383] on span "Recipe Card" at bounding box center [636, 381] width 64 height 18
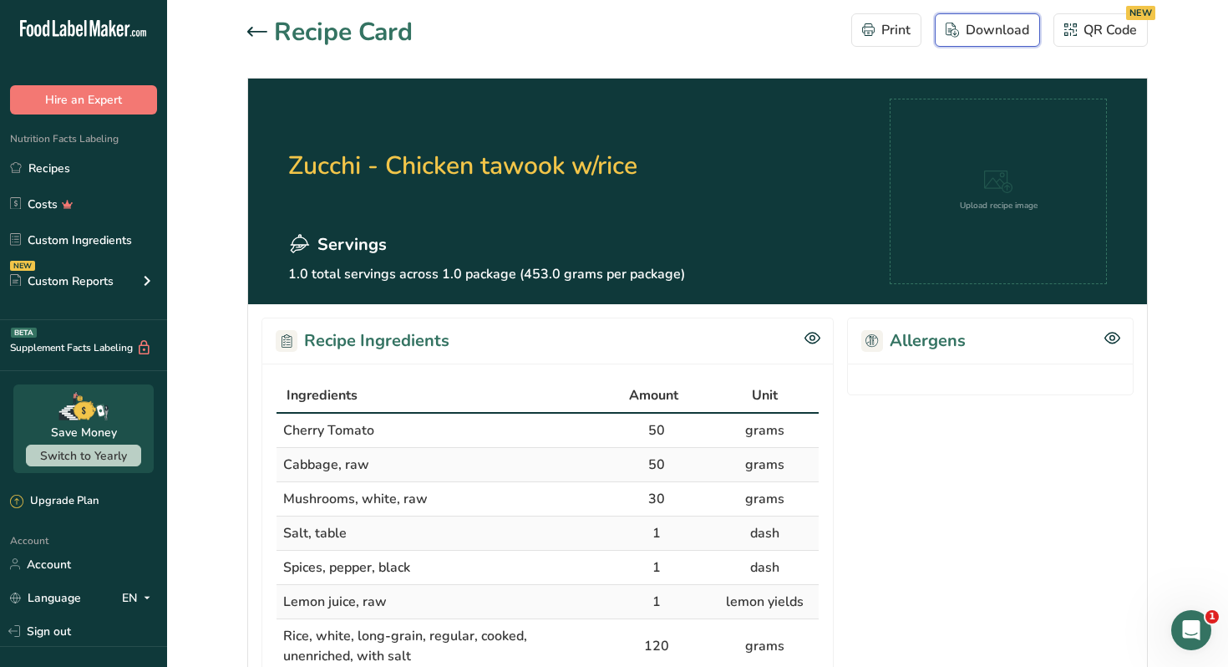
click at [983, 28] on div "Download" at bounding box center [988, 30] width 84 height 20
click at [377, 161] on h2 "Zucchi - Chicken tawook w/rice" at bounding box center [486, 166] width 397 height 134
click at [253, 31] on icon at bounding box center [257, 31] width 20 height 9
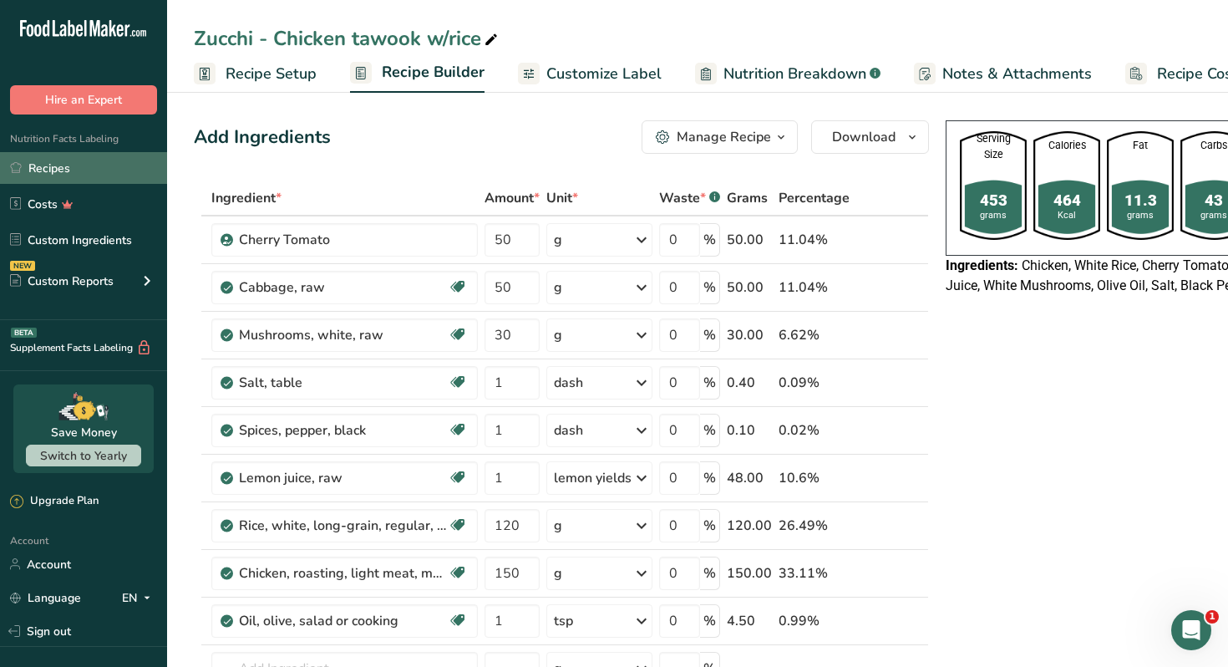
click at [146, 174] on link "Recipes" at bounding box center [83, 168] width 167 height 32
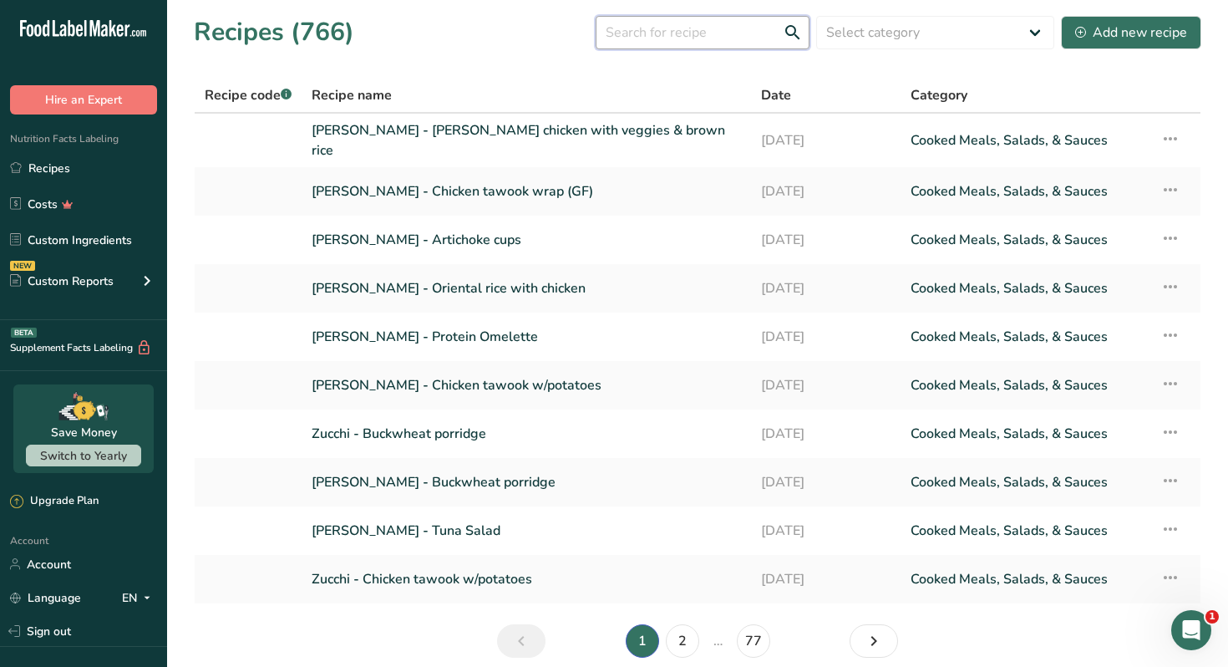
click at [714, 34] on input "text" at bounding box center [703, 32] width 214 height 33
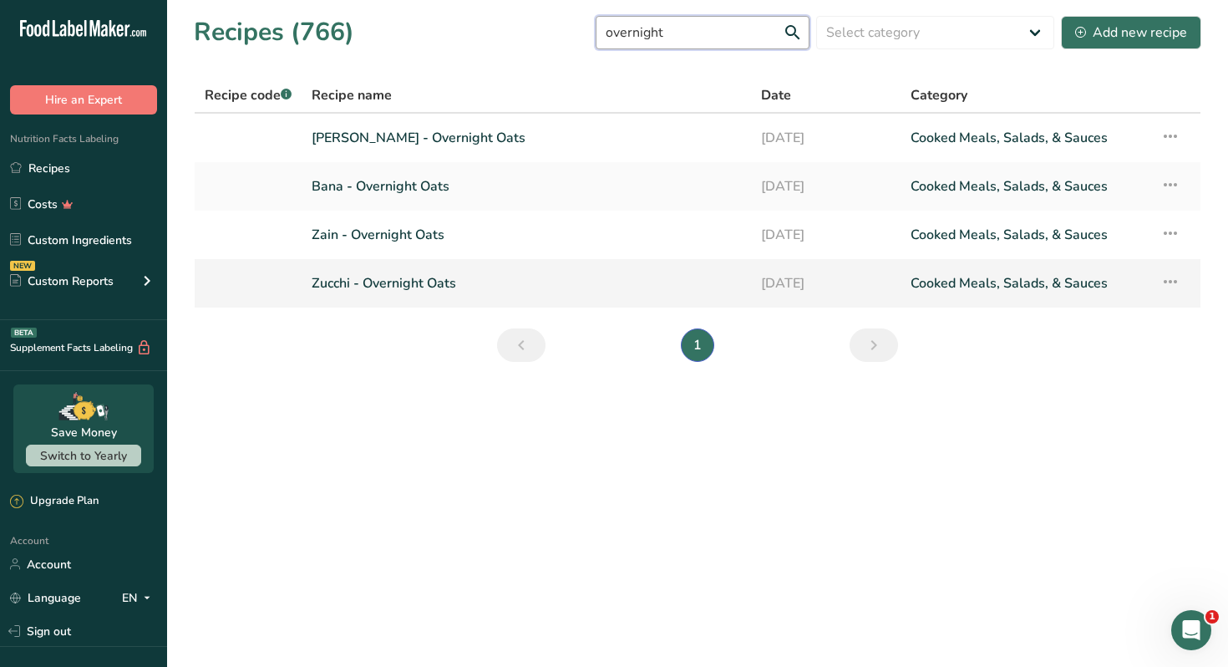
type input "overnight"
click at [441, 282] on link "Zucchi - Overnight Oats" at bounding box center [526, 283] width 429 height 35
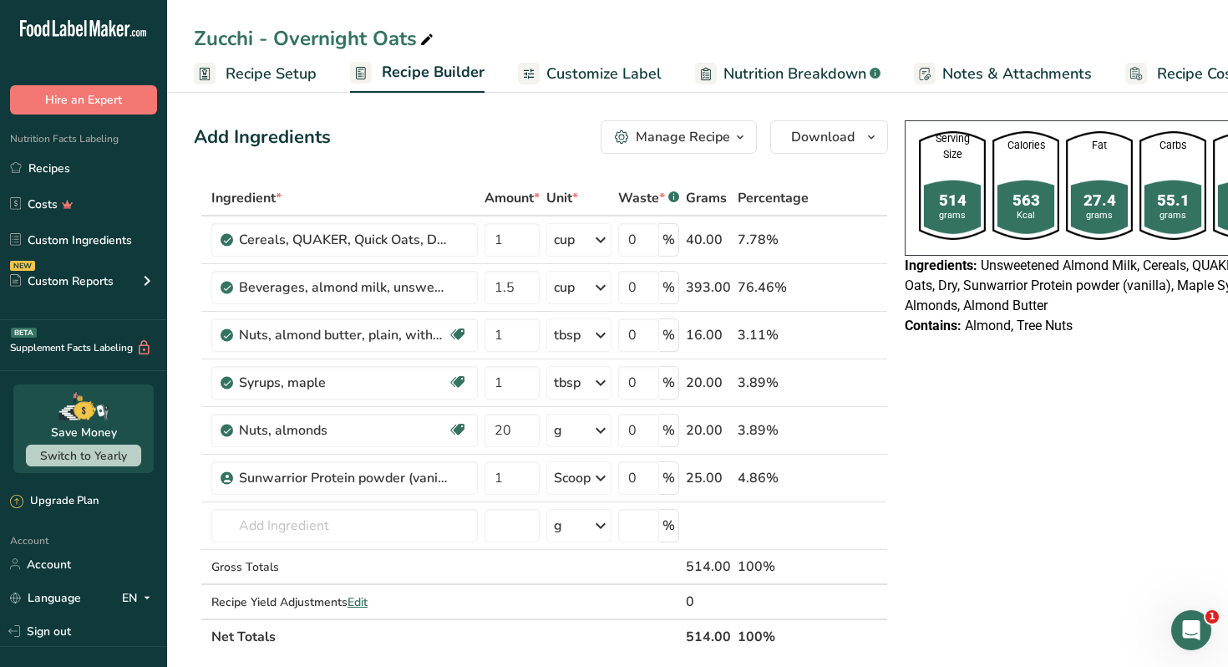
click at [738, 132] on icon "button" at bounding box center [739, 137] width 13 height 21
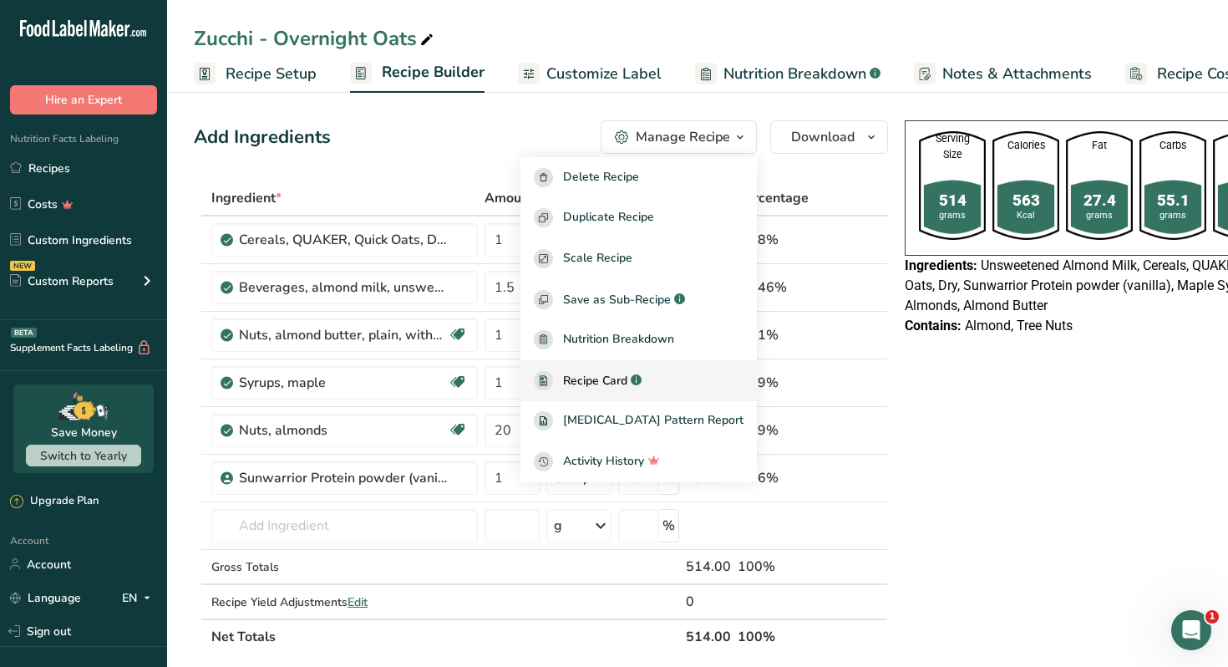
click at [625, 376] on span "Recipe Card" at bounding box center [595, 381] width 64 height 18
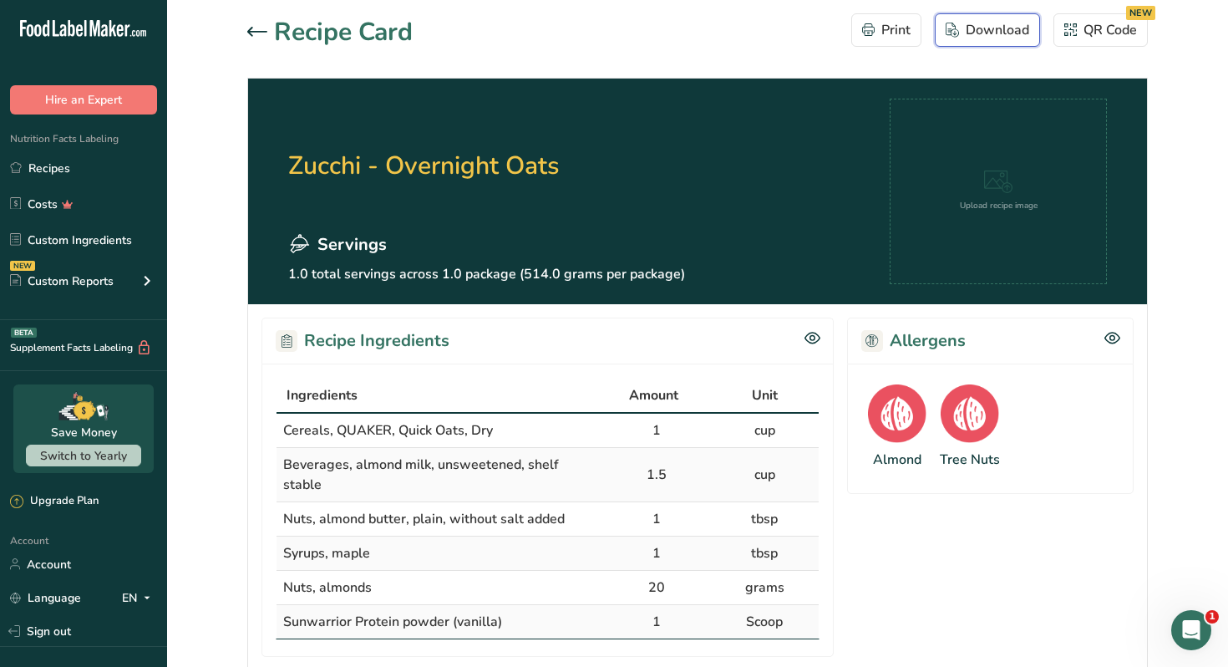
click at [988, 28] on div "Download" at bounding box center [988, 30] width 84 height 20
click at [79, 168] on link "Recipes" at bounding box center [83, 168] width 167 height 32
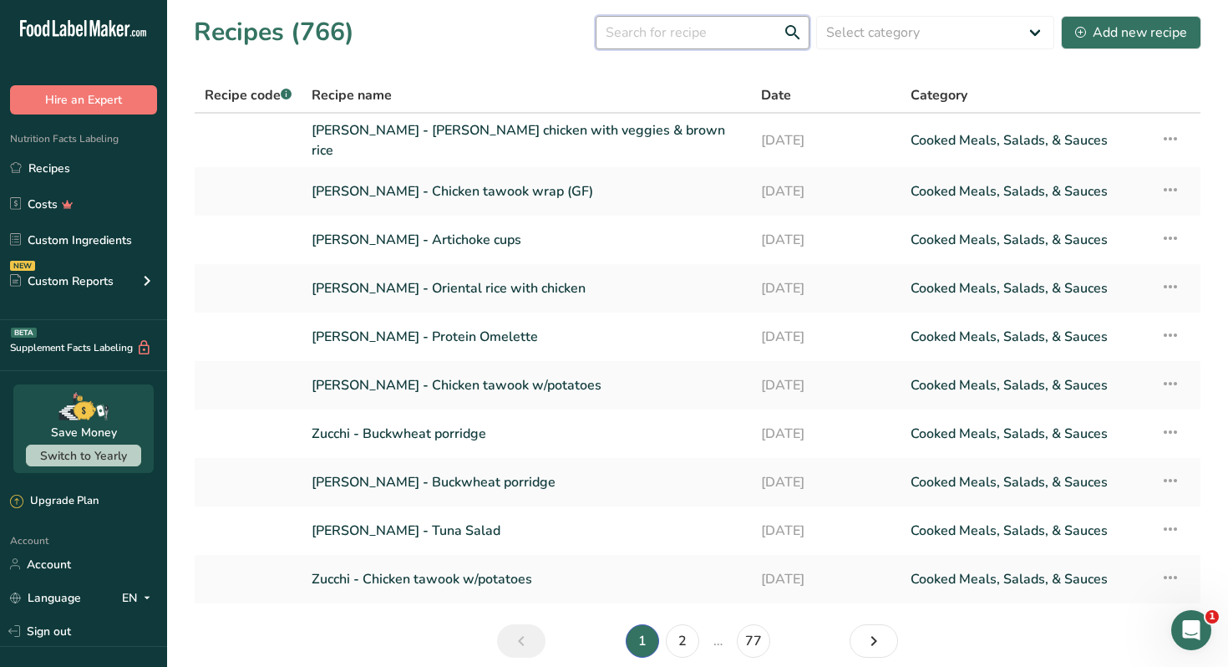
click at [720, 32] on input "text" at bounding box center [703, 32] width 214 height 33
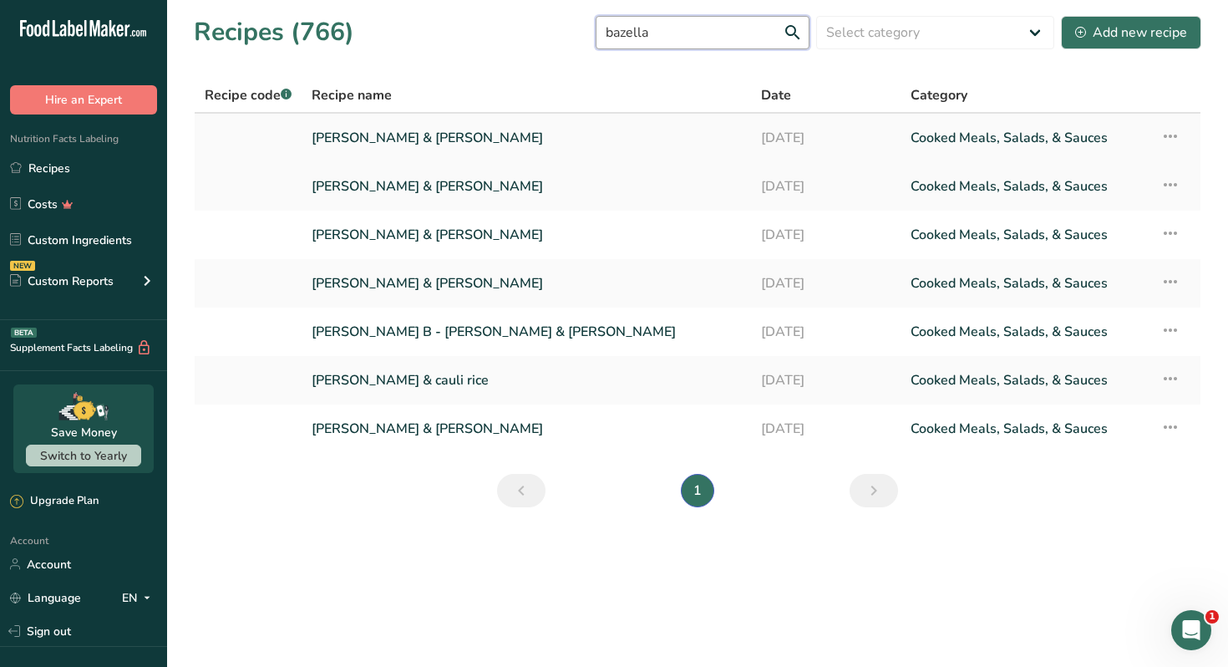
type input "bazella"
click at [459, 142] on link "[PERSON_NAME] & [PERSON_NAME]" at bounding box center [526, 137] width 429 height 35
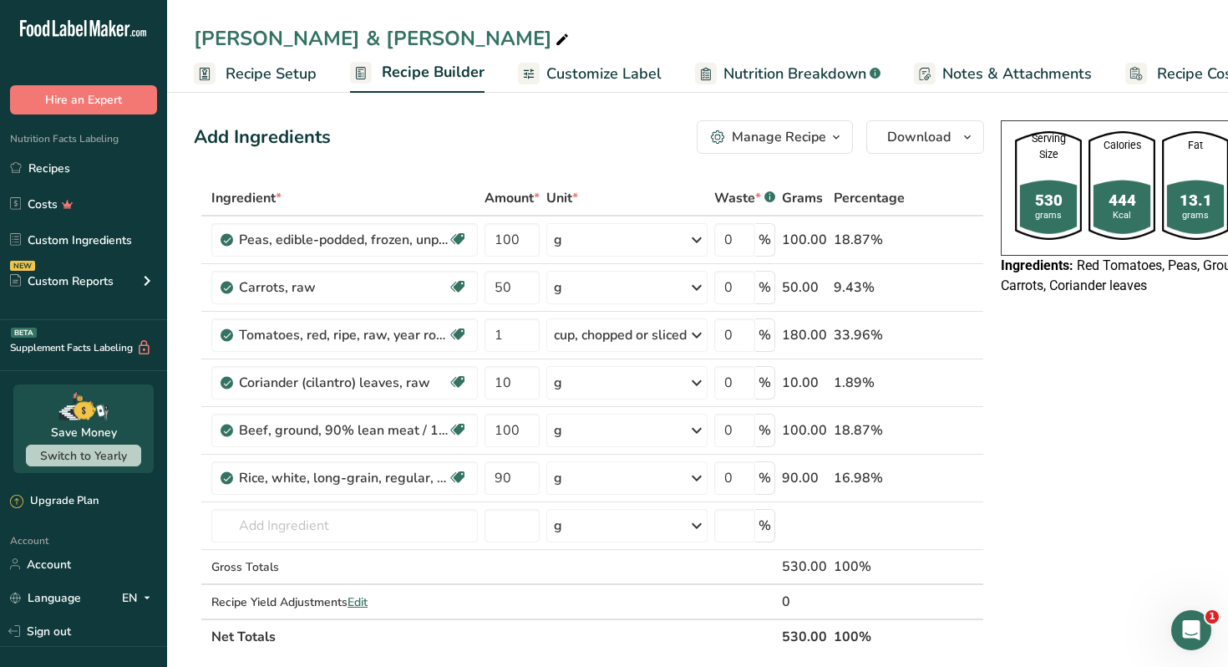
click at [825, 129] on div "Manage Recipe" at bounding box center [779, 137] width 94 height 20
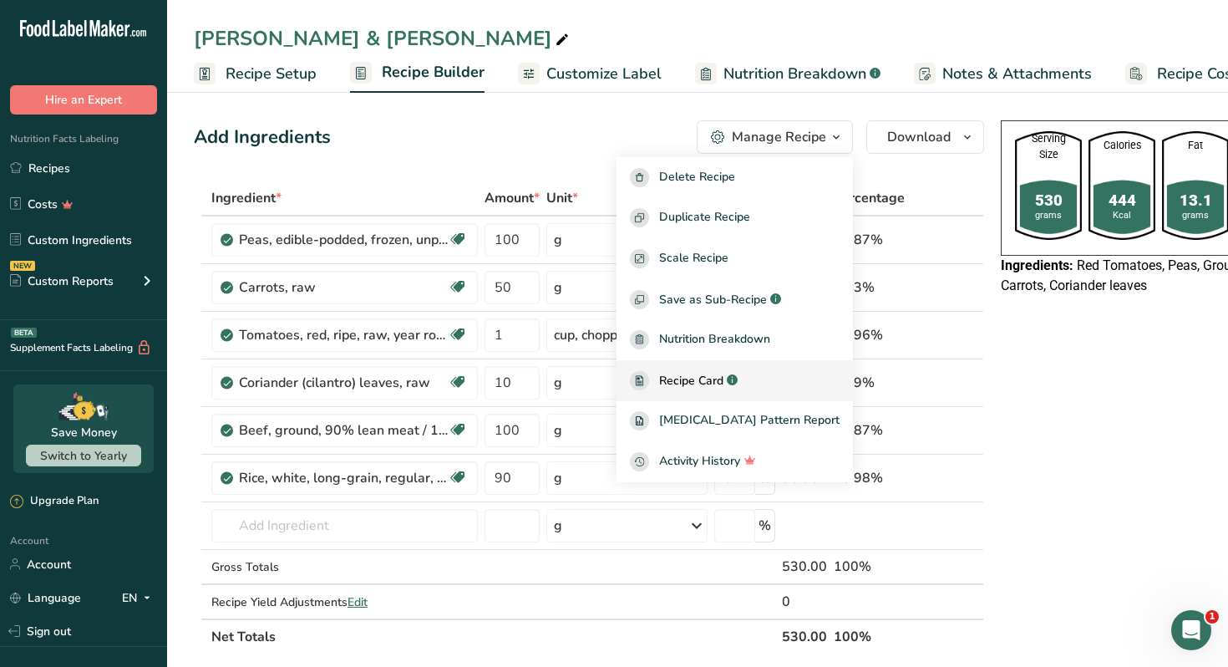
click at [723, 384] on span "Recipe Card" at bounding box center [691, 381] width 64 height 18
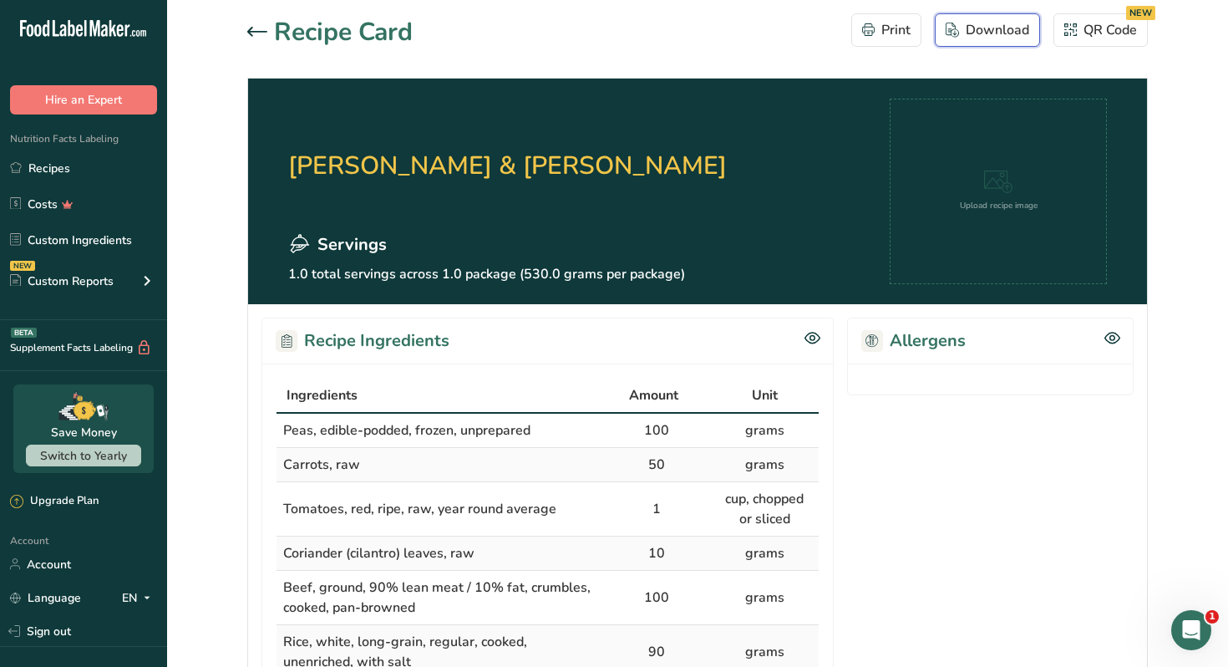
click at [982, 36] on div "Download" at bounding box center [988, 30] width 84 height 20
click at [254, 28] on icon at bounding box center [257, 32] width 20 height 10
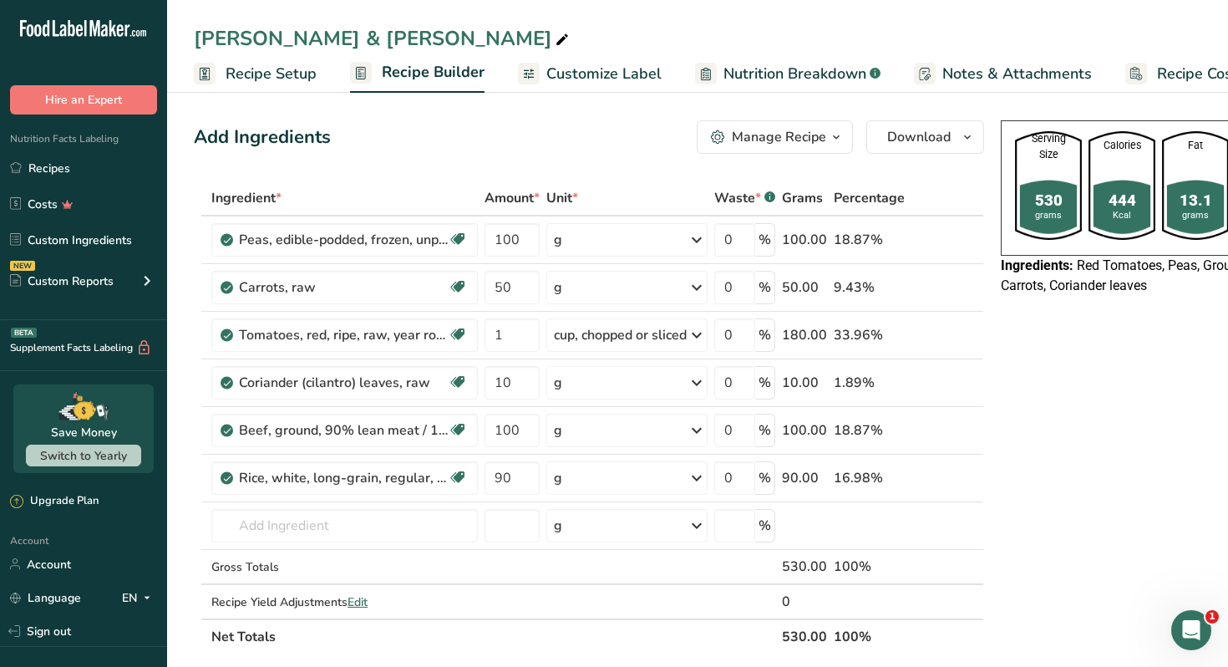
click at [589, 68] on span "Customize Label" at bounding box center [603, 74] width 115 height 23
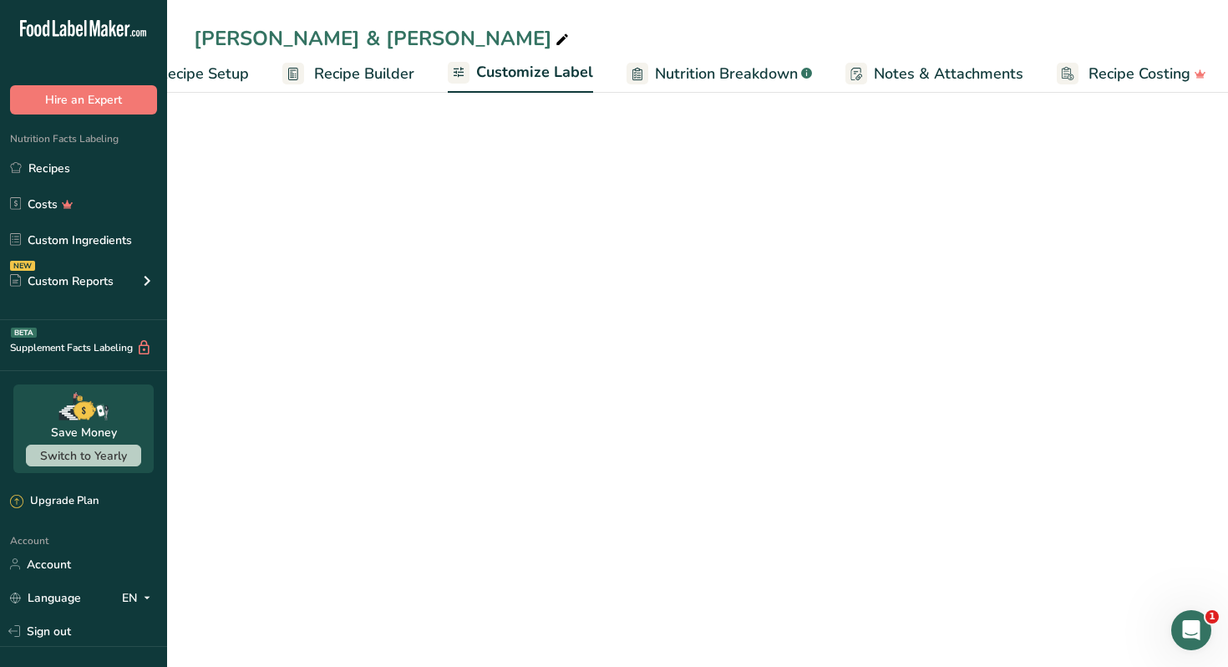
scroll to position [0, 73]
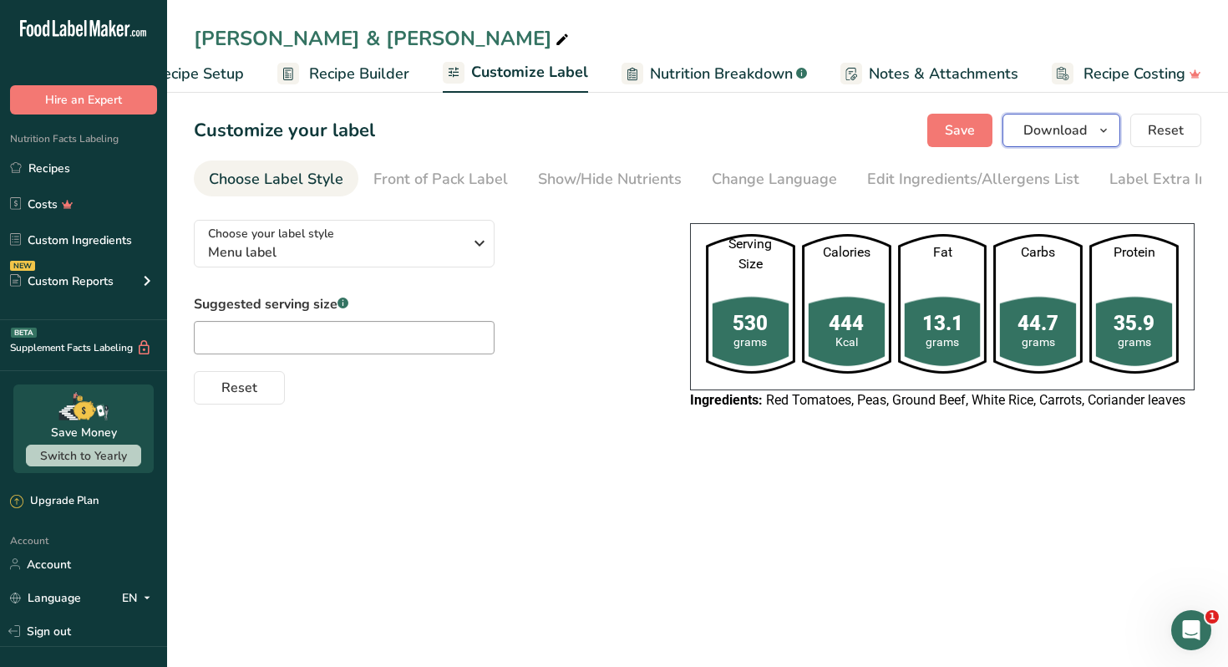
click at [1108, 121] on icon "button" at bounding box center [1103, 130] width 13 height 21
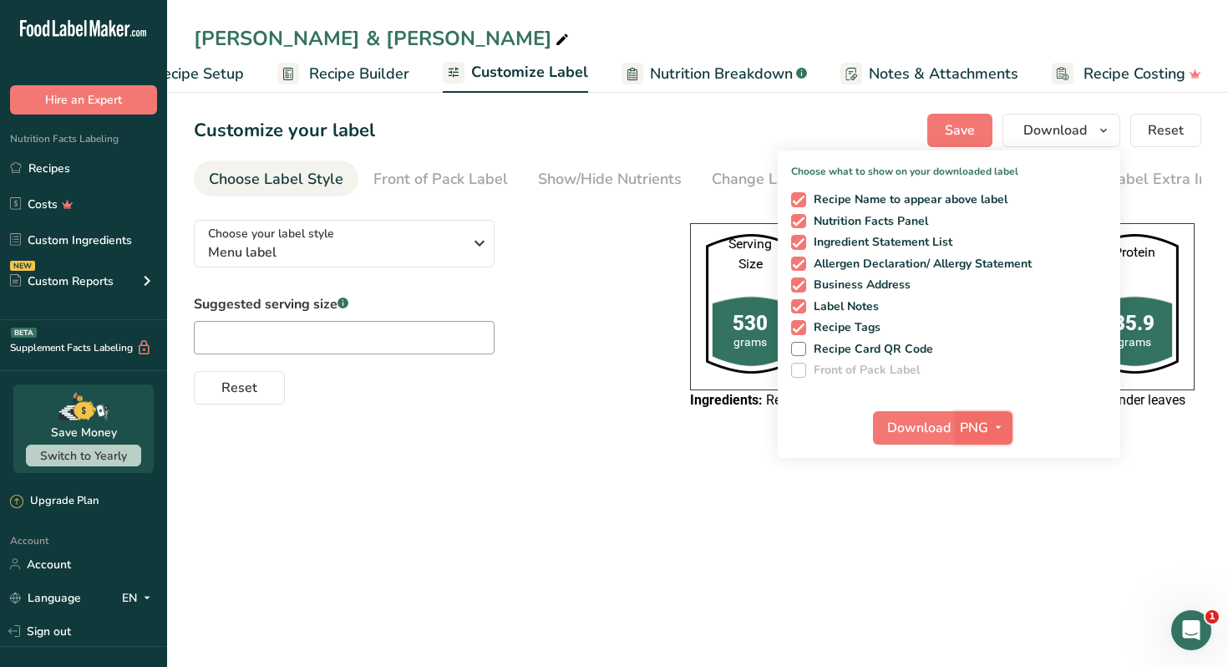
click at [988, 431] on span "button" at bounding box center [998, 428] width 20 height 20
click at [986, 539] on link "PDF" at bounding box center [985, 544] width 53 height 28
click at [931, 431] on span "Download" at bounding box center [919, 428] width 63 height 20
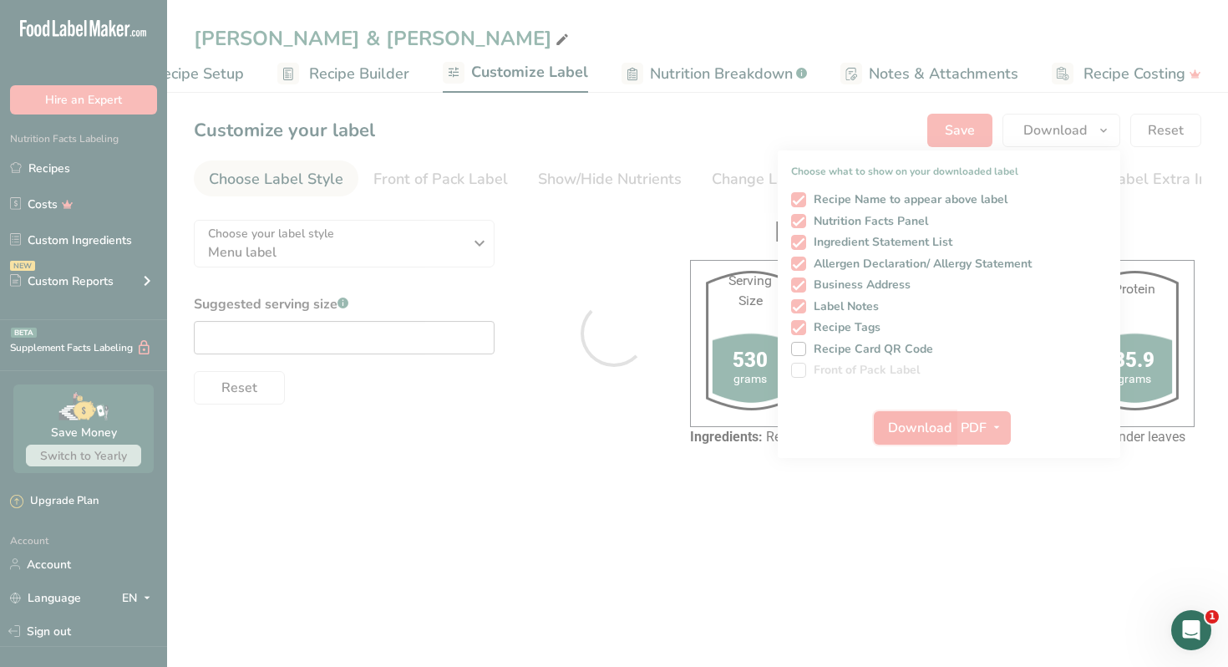
scroll to position [0, 0]
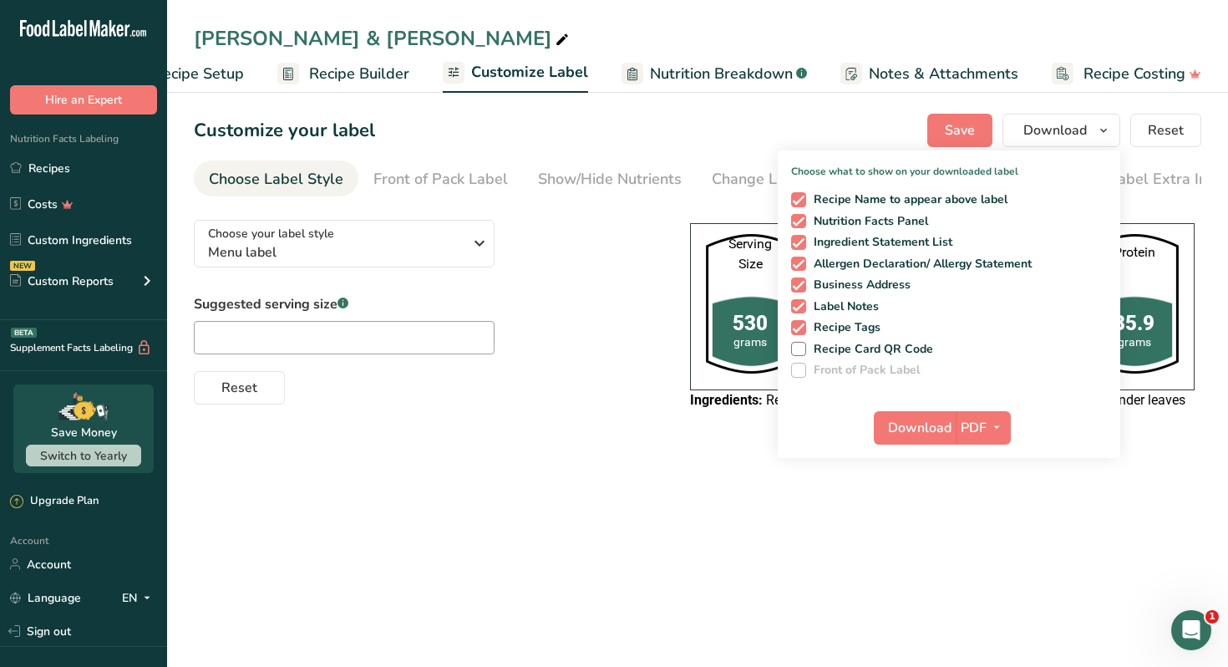
click at [611, 425] on div "Choose your label style Menu label USA (FDA) Standard FDA label Tabular FDA lab…" at bounding box center [697, 316] width 1007 height 221
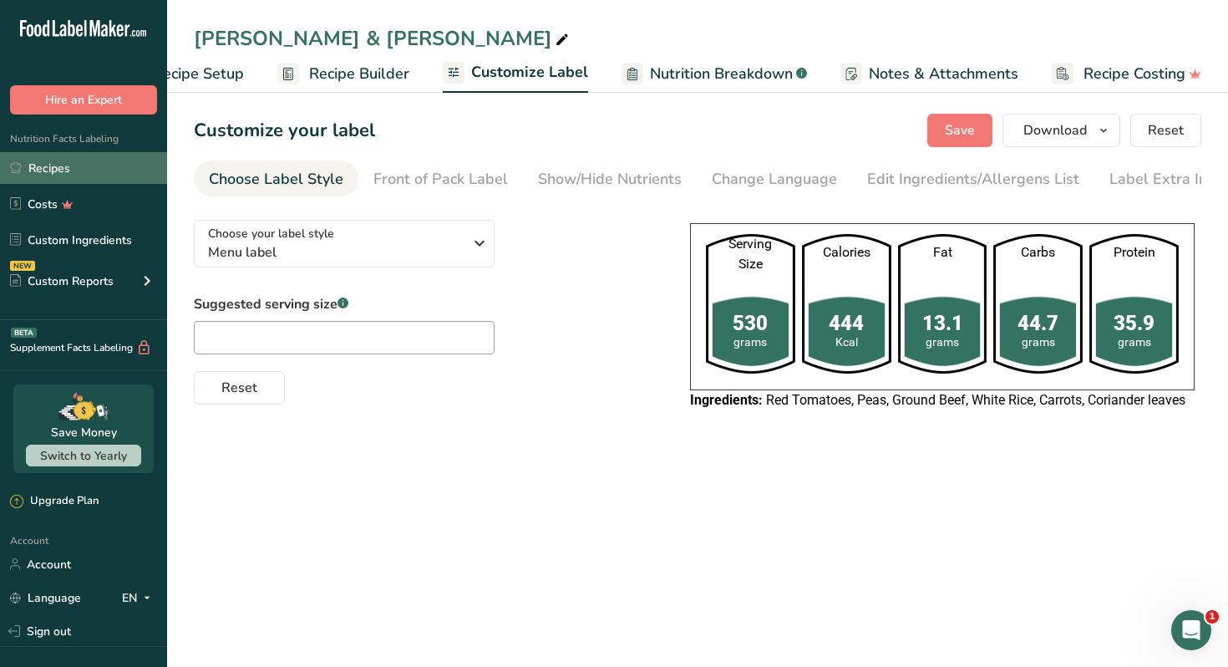
click at [115, 174] on link "Recipes" at bounding box center [83, 168] width 167 height 32
